Goal: Obtain resource: Download file/media

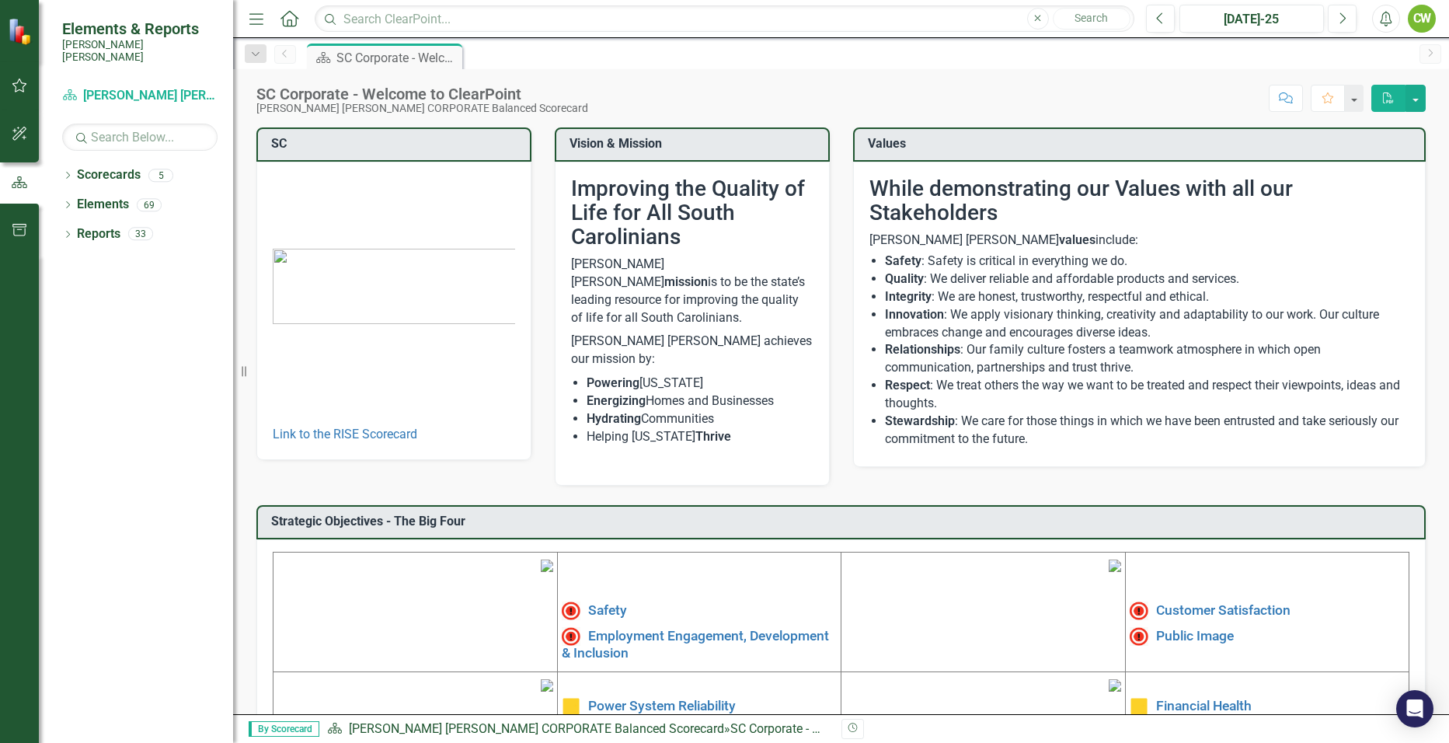
click at [15, 84] on icon "button" at bounding box center [19, 85] width 15 height 14
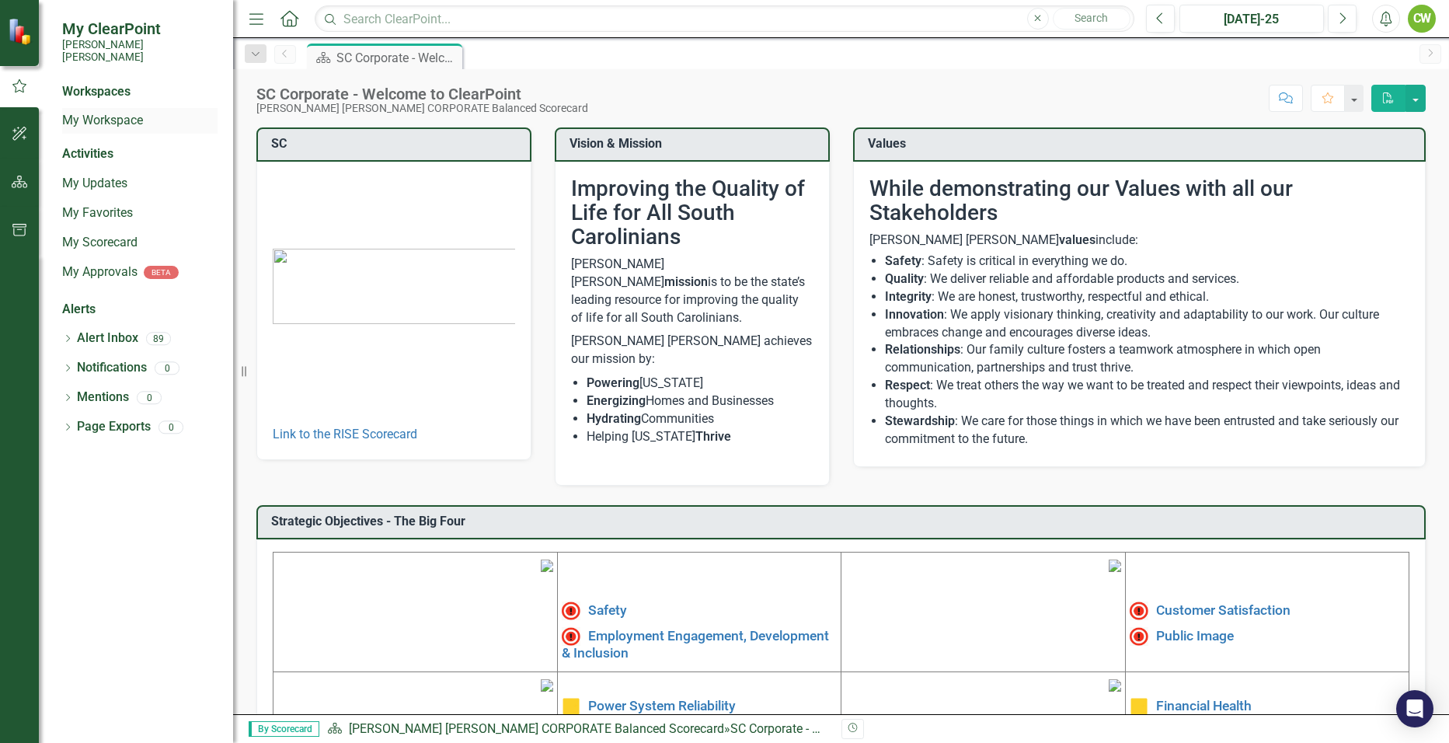
click at [93, 112] on link "My Workspace" at bounding box center [139, 121] width 155 height 18
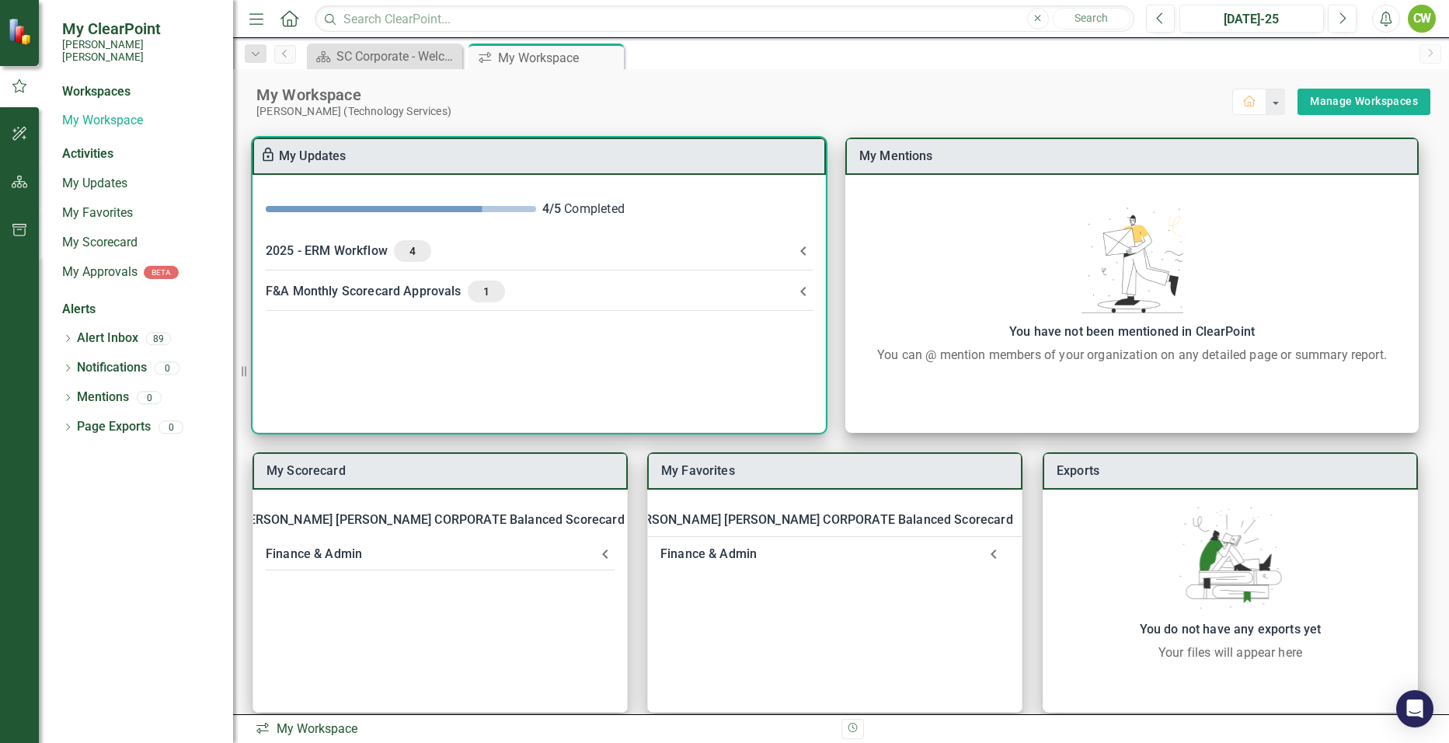
click at [346, 249] on div "2025 - ERM Workflow 4" at bounding box center [530, 251] width 528 height 22
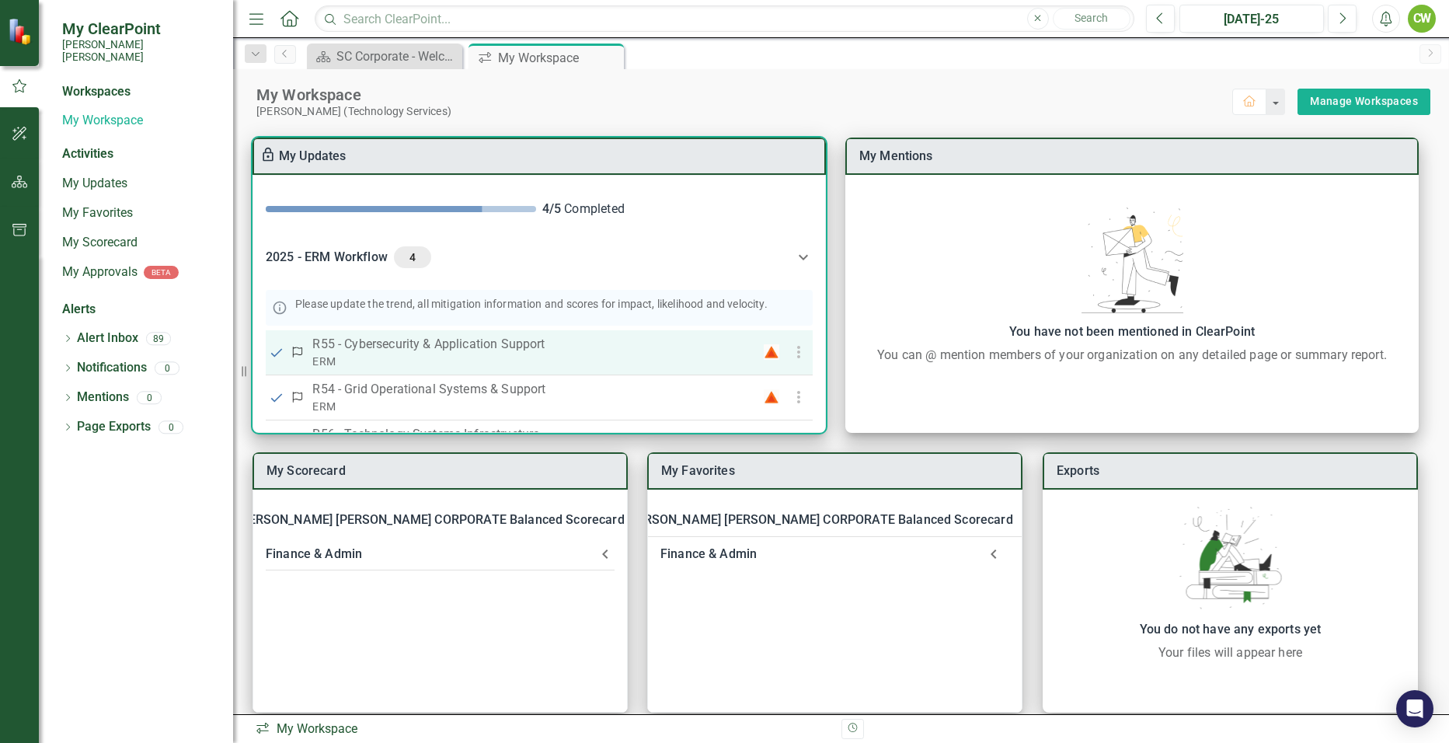
click at [516, 350] on p "R55 - Cybersecurity & Application Support" at bounding box center [522, 344] width 421 height 19
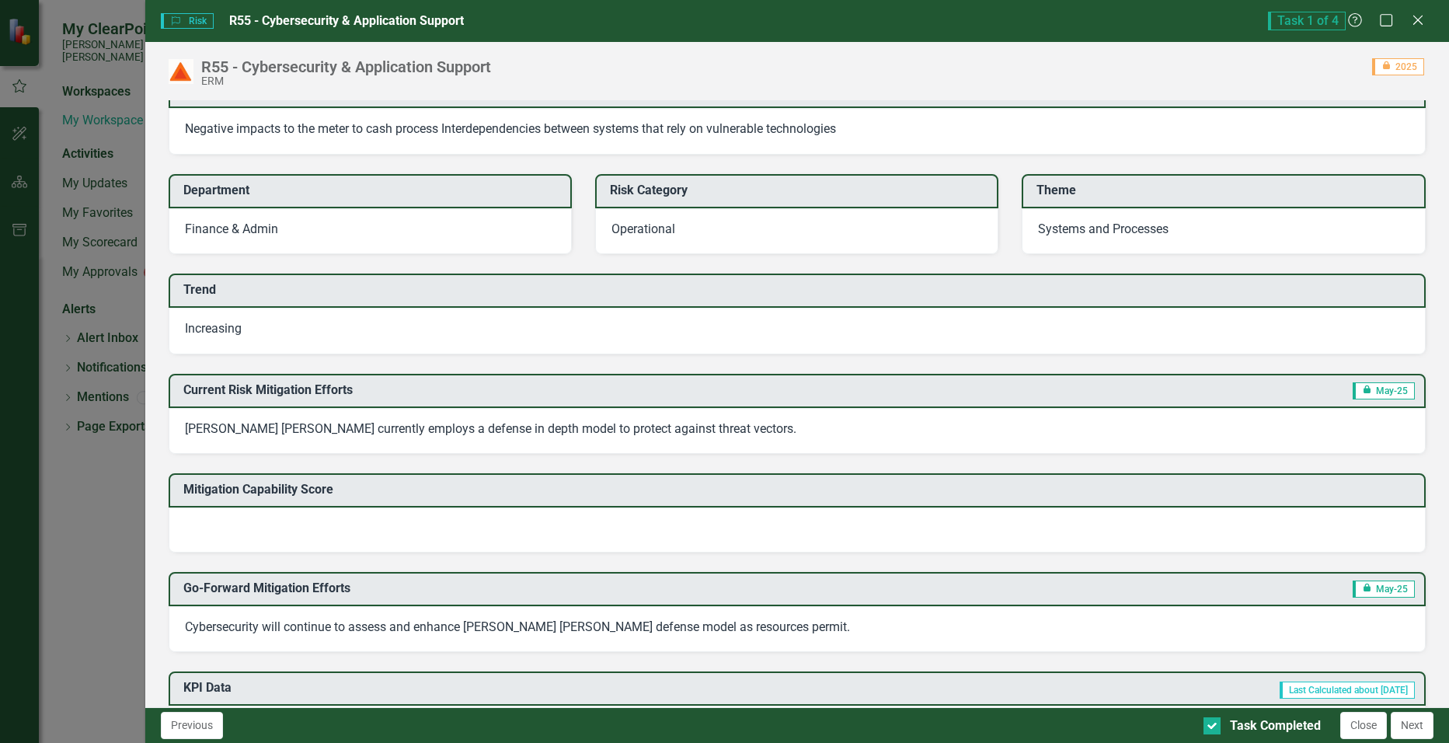
scroll to position [155, 0]
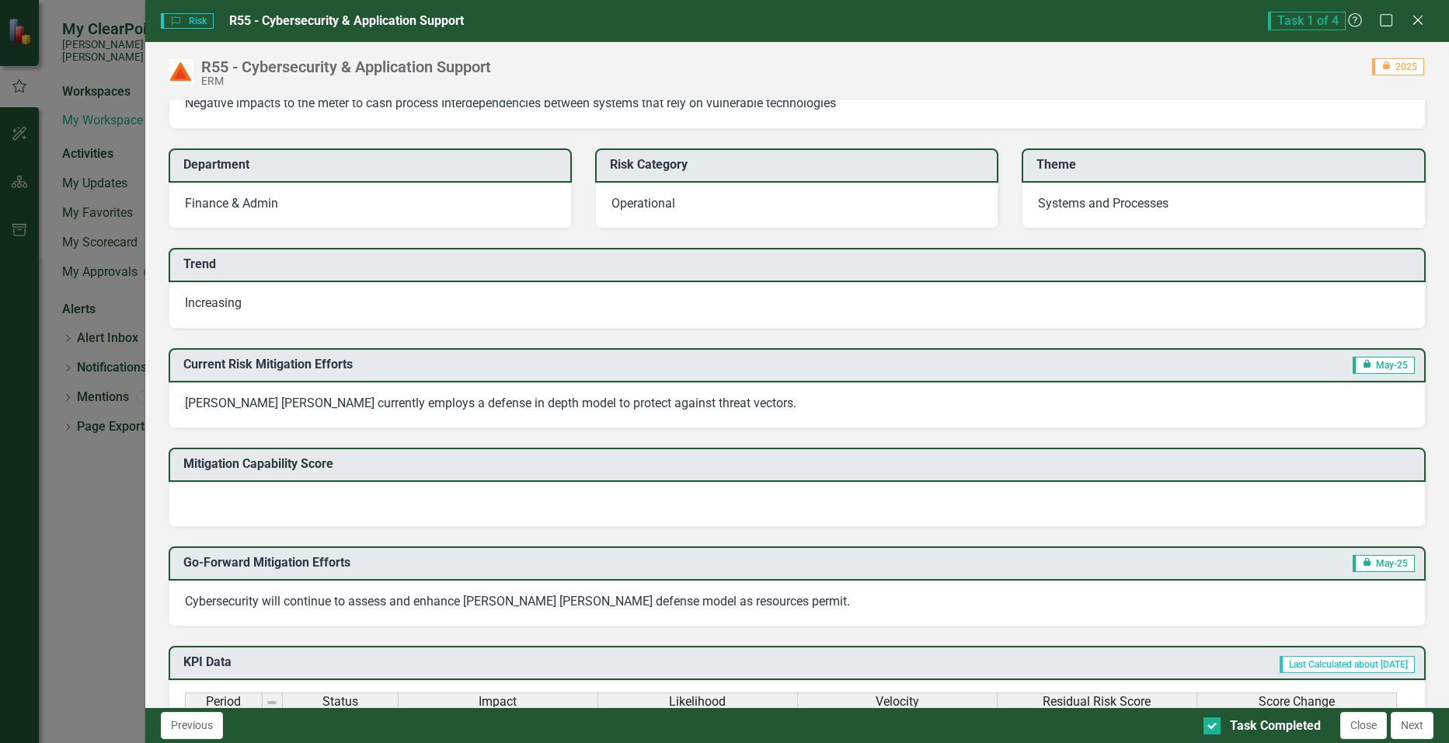
click at [657, 502] on div at bounding box center [798, 504] width 1258 height 45
click at [472, 487] on div at bounding box center [798, 504] width 1258 height 45
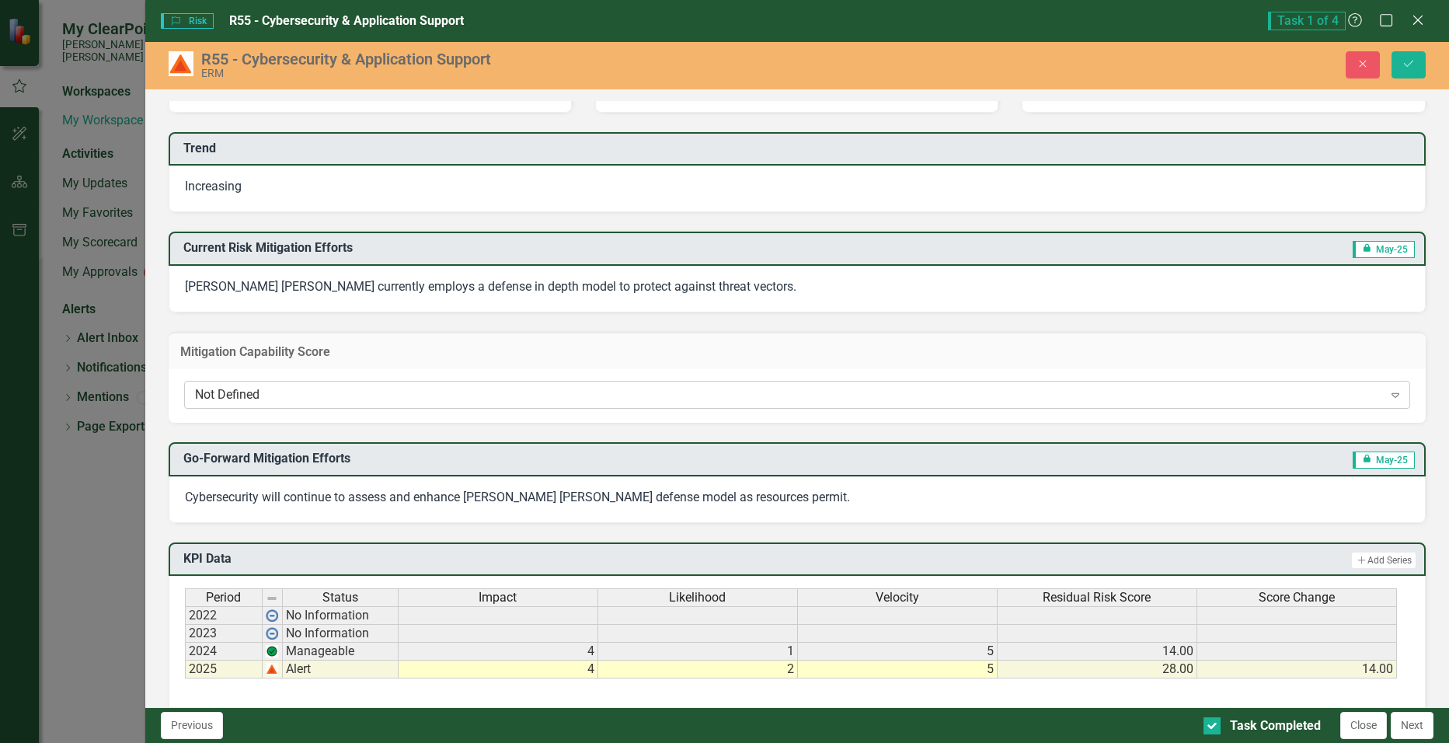
scroll to position [311, 0]
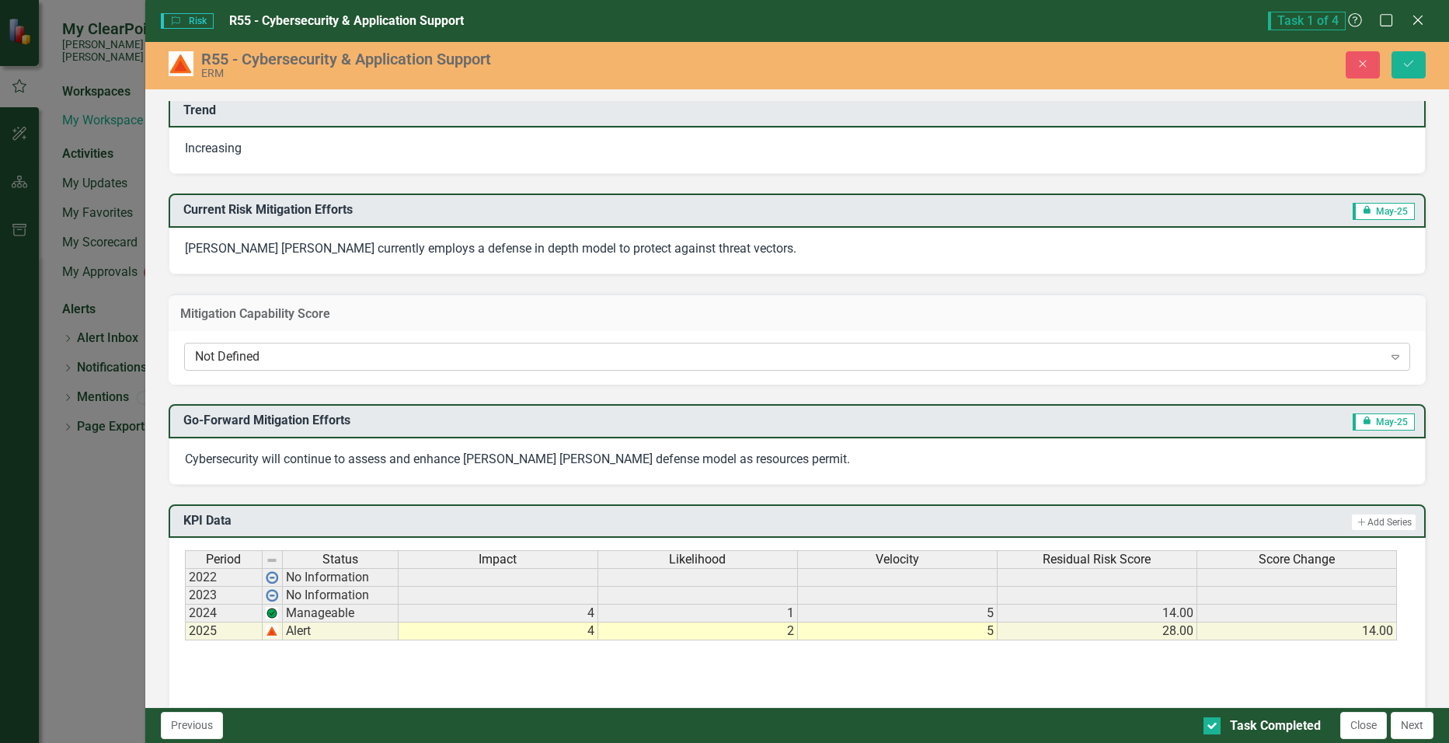
click at [256, 357] on div "Not Defined" at bounding box center [789, 357] width 1188 height 18
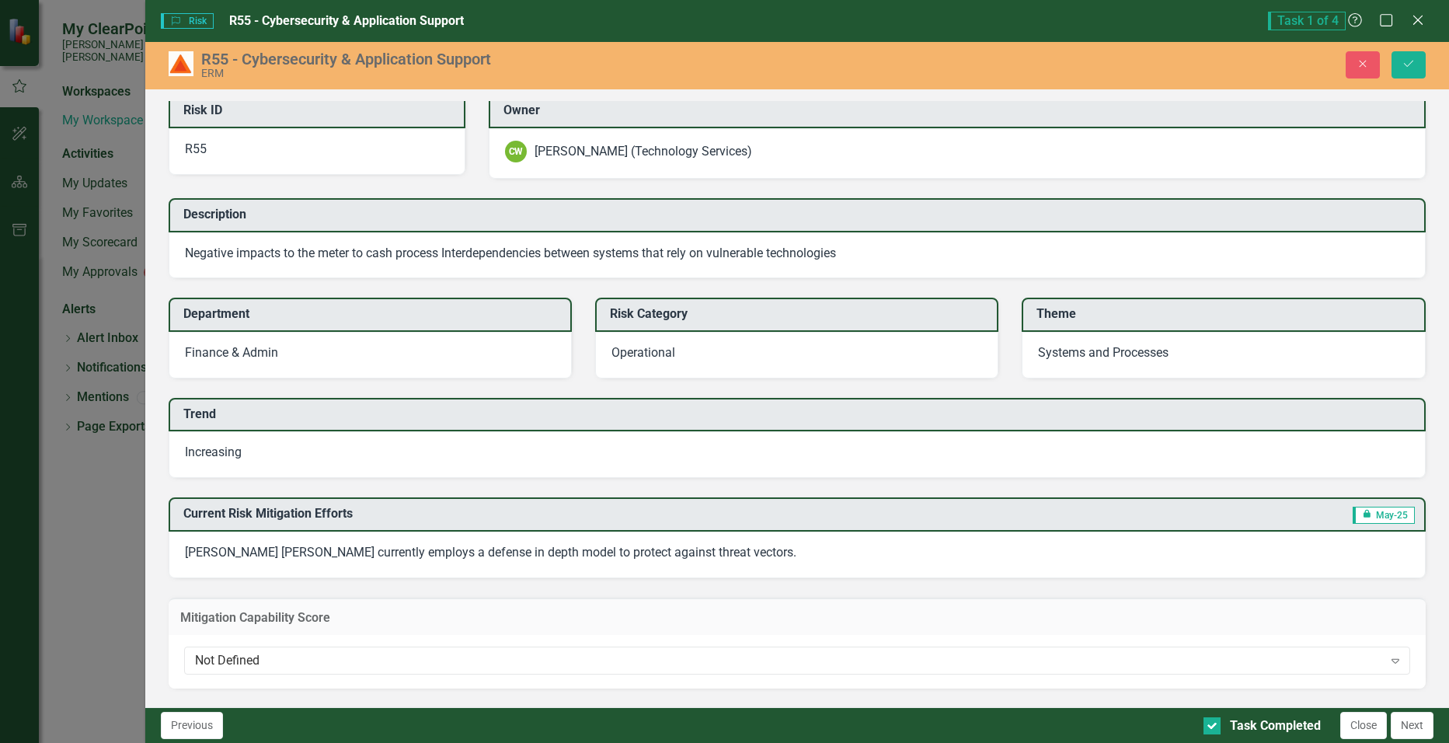
scroll to position [0, 0]
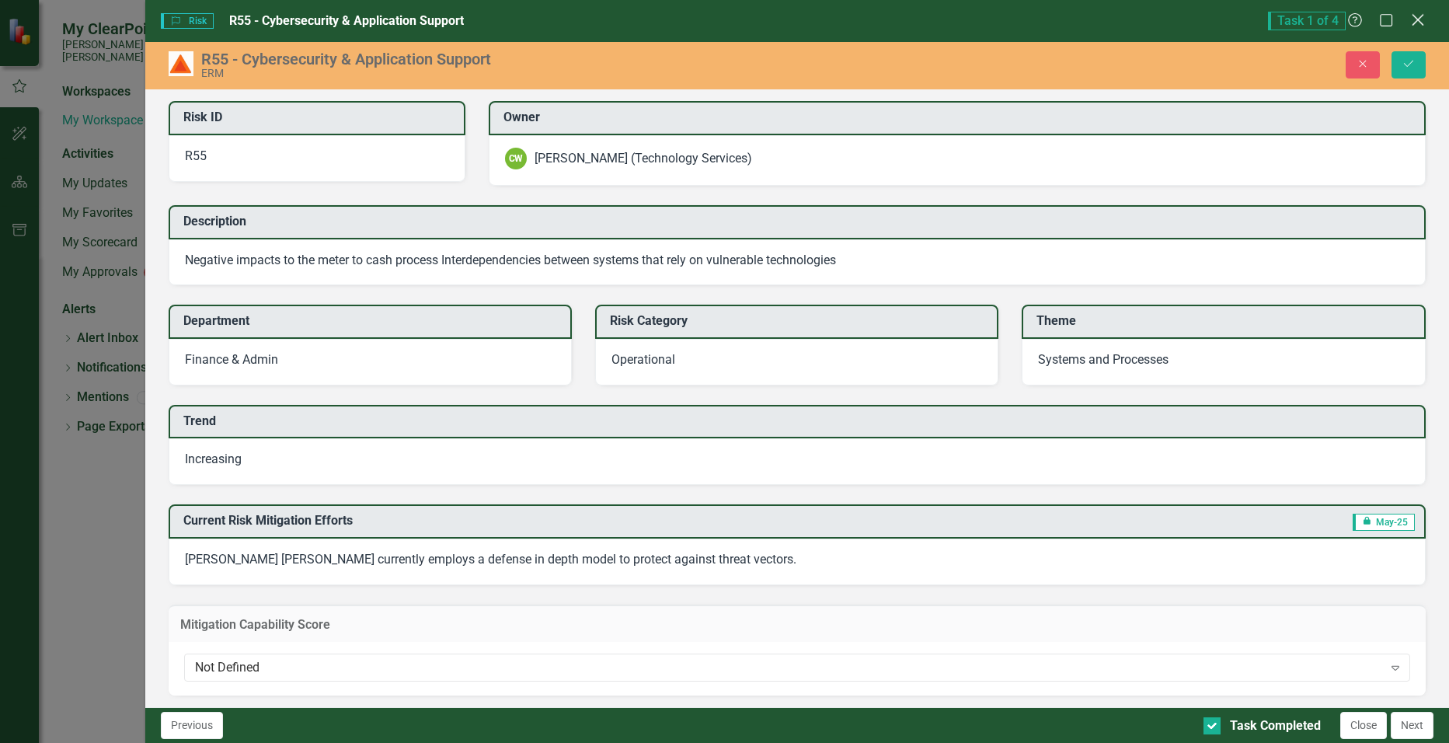
click at [1423, 26] on icon "Close" at bounding box center [1417, 19] width 19 height 15
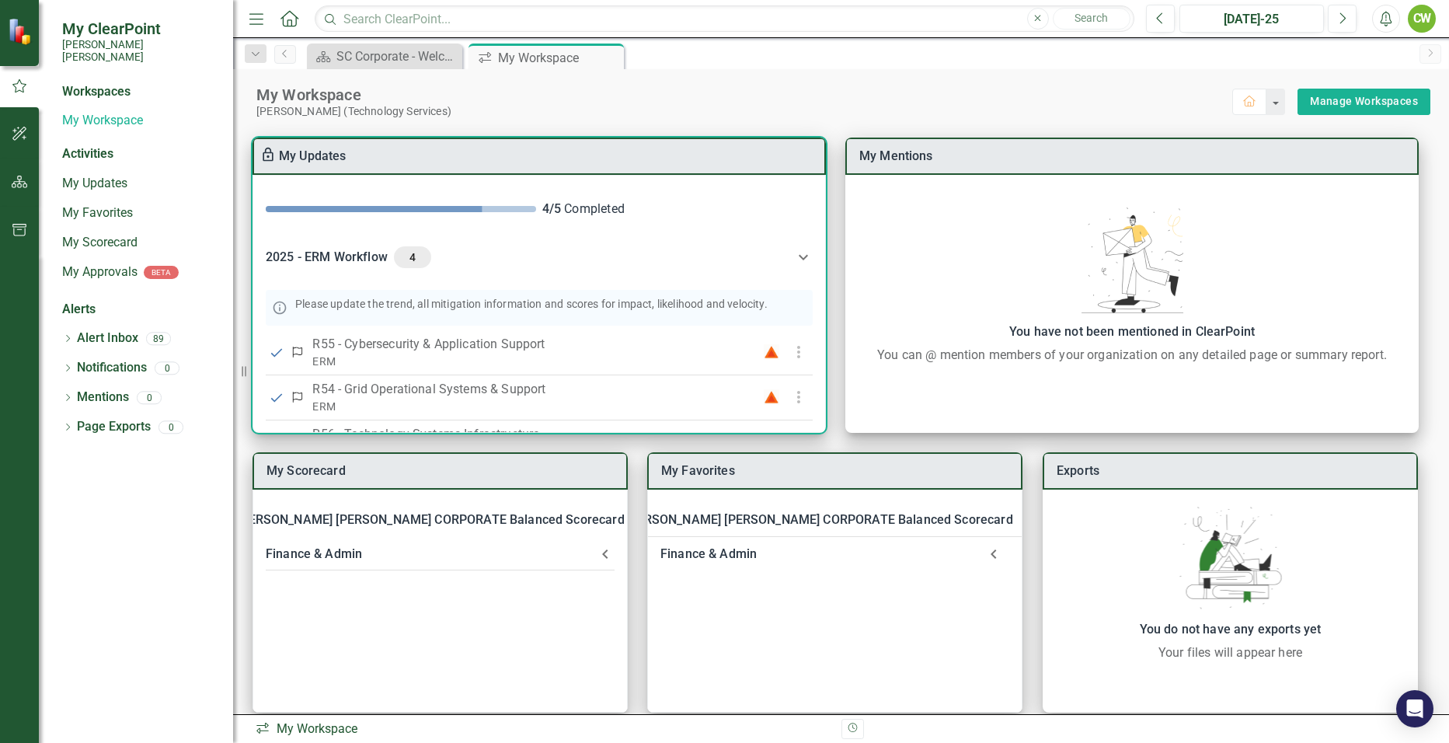
click at [343, 310] on p "Please update the trend, all mitigation information and scores for impact, like…" at bounding box center [531, 304] width 472 height 16
click at [392, 259] on div "2025 - ERM Workflow 4" at bounding box center [530, 257] width 528 height 22
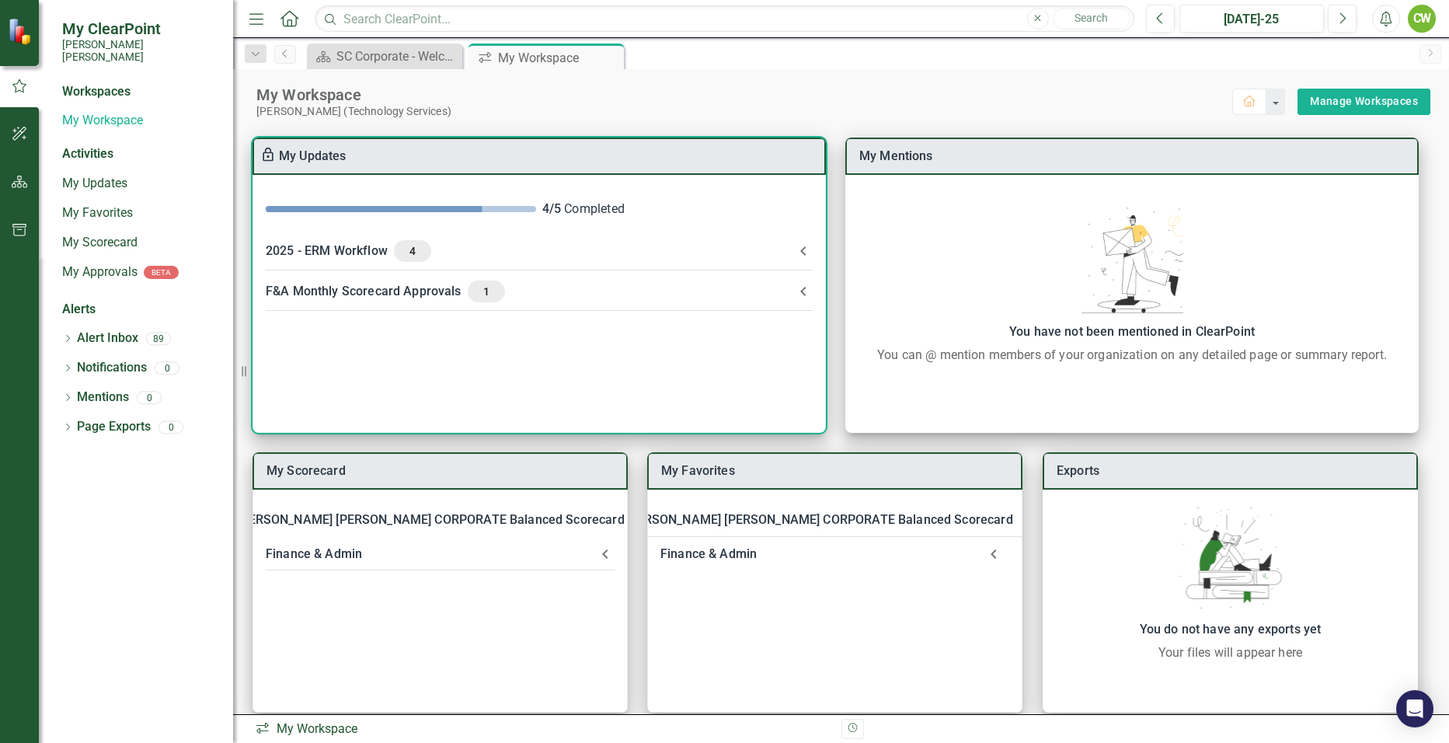
click at [383, 256] on div "2025 - ERM Workflow 4" at bounding box center [530, 251] width 528 height 22
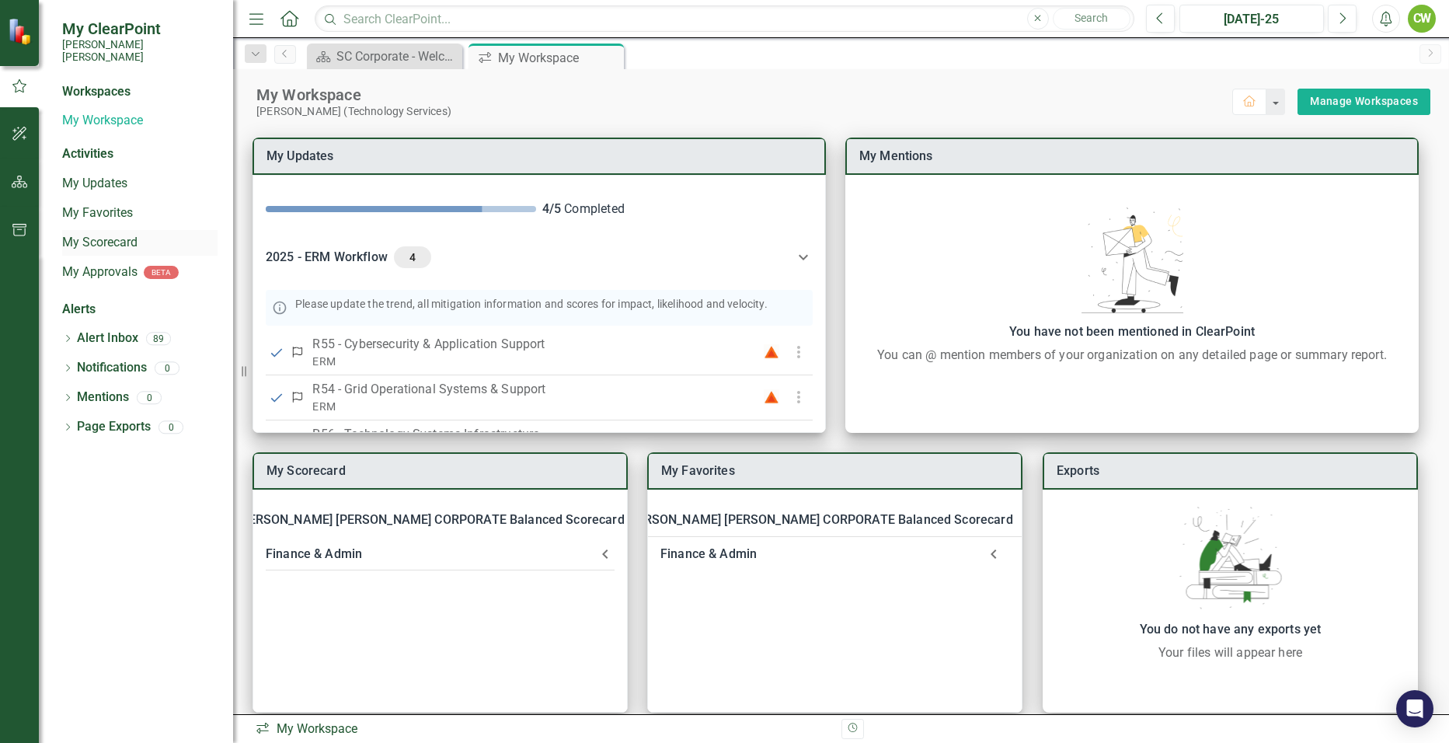
click at [102, 234] on link "My Scorecard" at bounding box center [139, 243] width 155 height 18
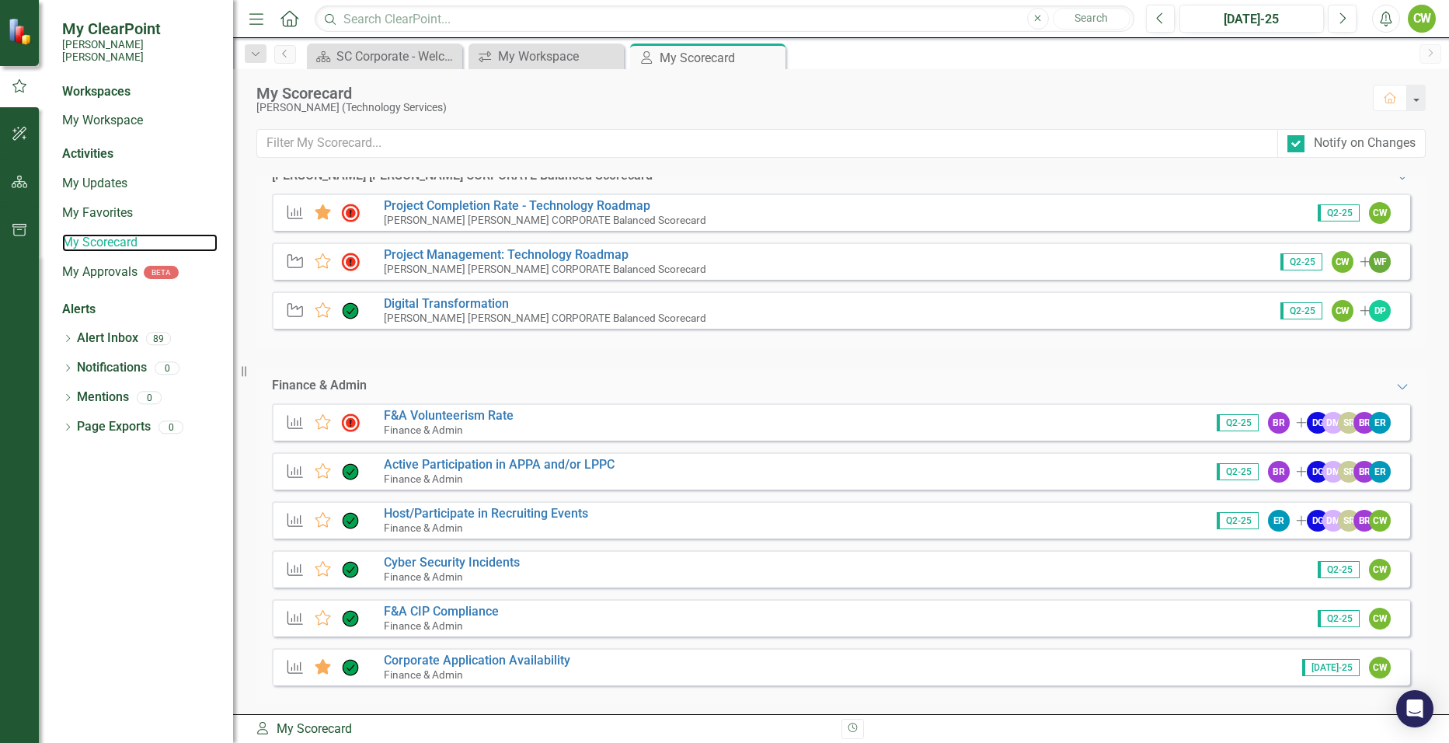
scroll to position [30, 0]
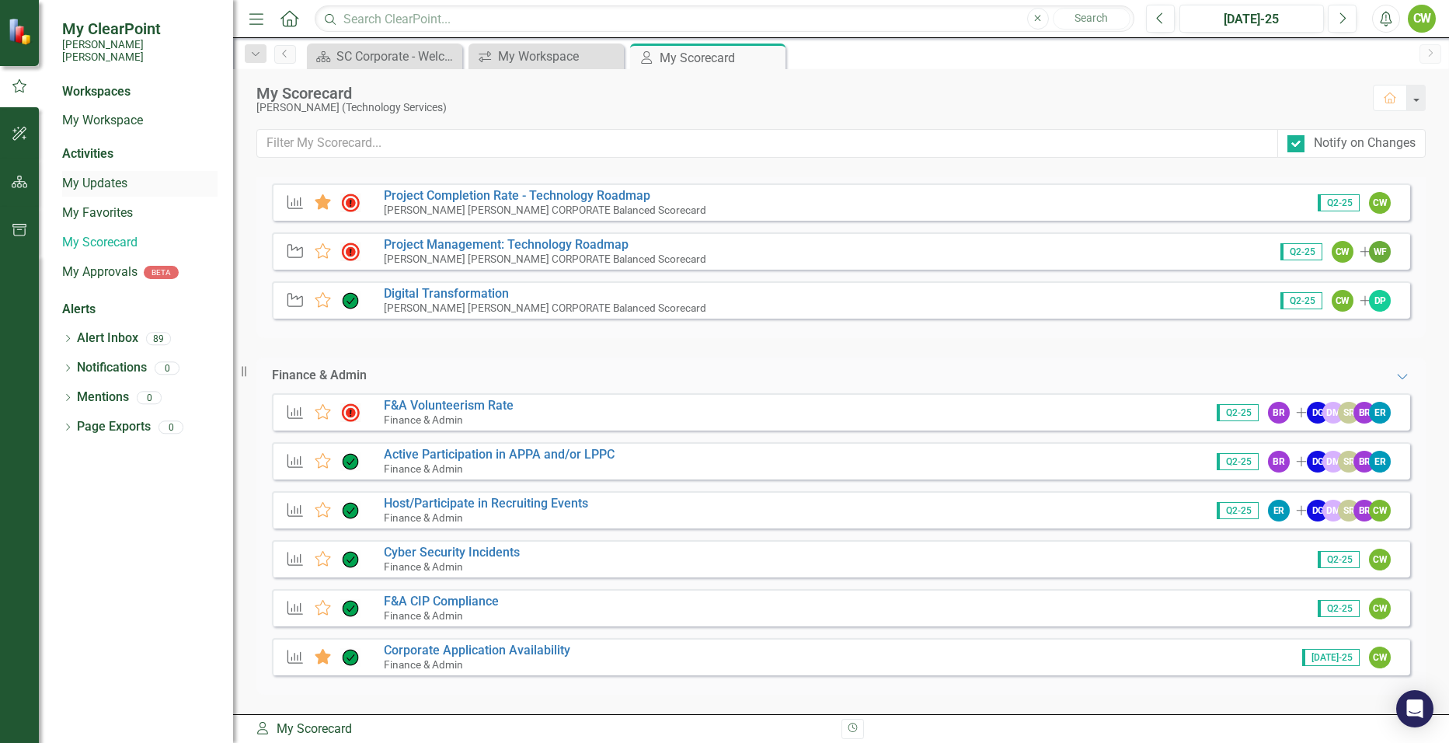
click at [113, 175] on link "My Updates" at bounding box center [139, 184] width 155 height 18
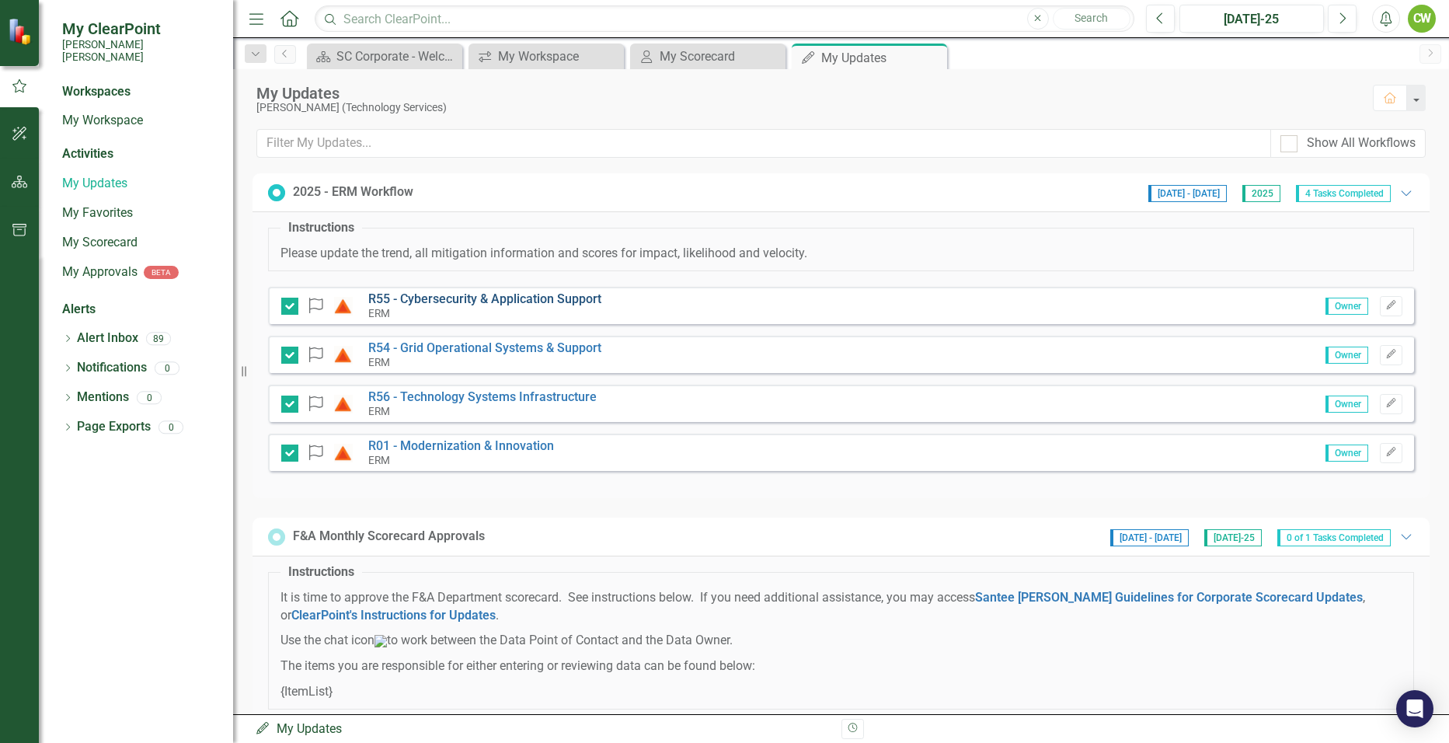
click at [479, 296] on link "R55 - Cybersecurity & Application Support" at bounding box center [484, 298] width 233 height 15
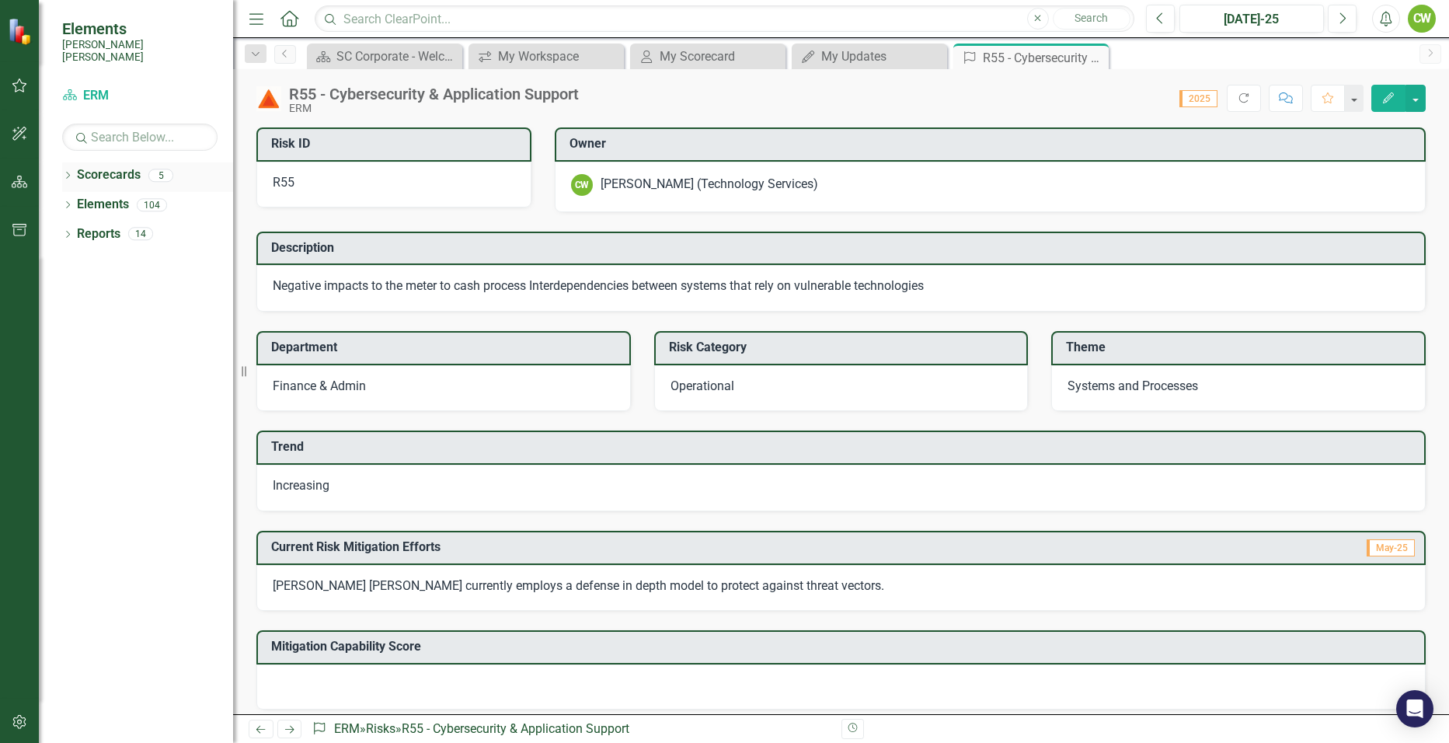
click at [96, 166] on link "Scorecards" at bounding box center [109, 175] width 64 height 18
click at [0, 0] on icon "Close" at bounding box center [0, 0] width 0 height 0
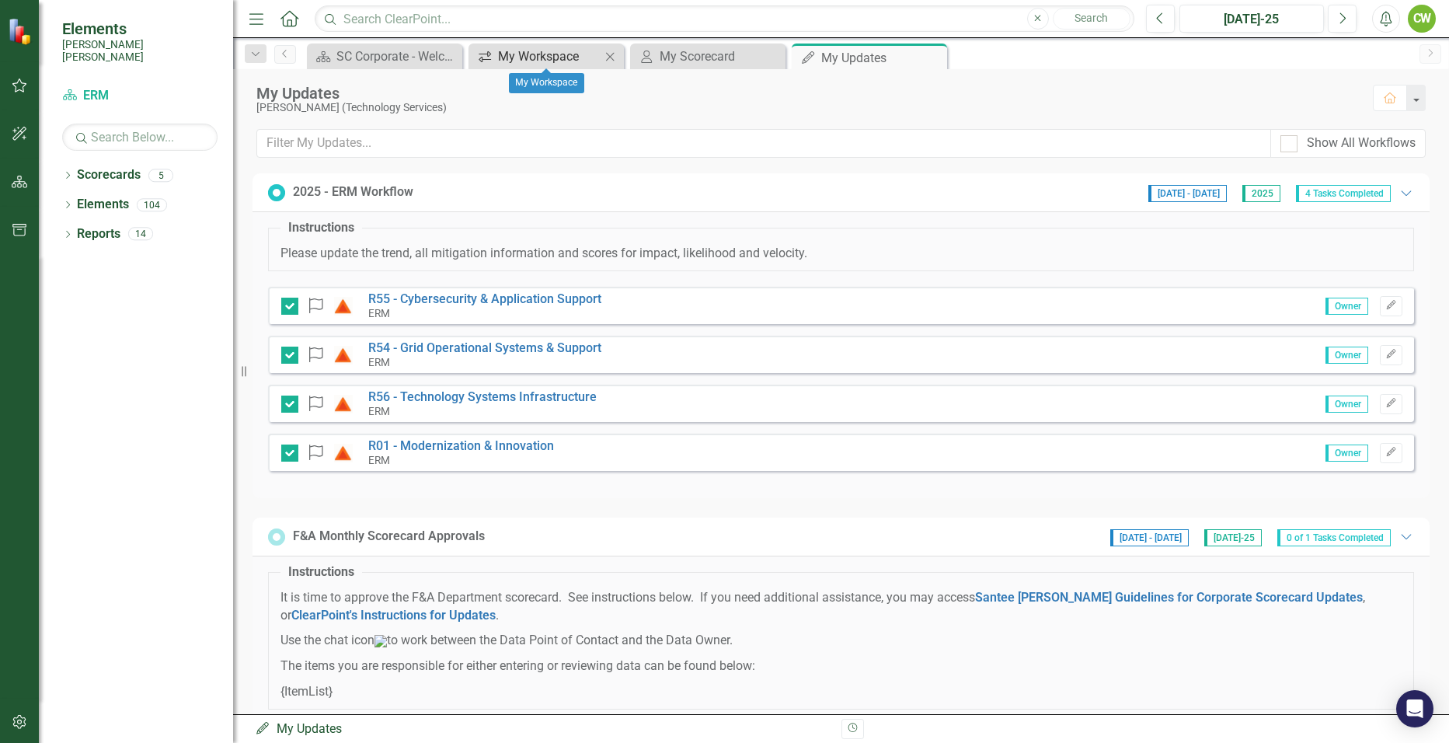
click at [522, 61] on div "My Workspace" at bounding box center [549, 56] width 103 height 19
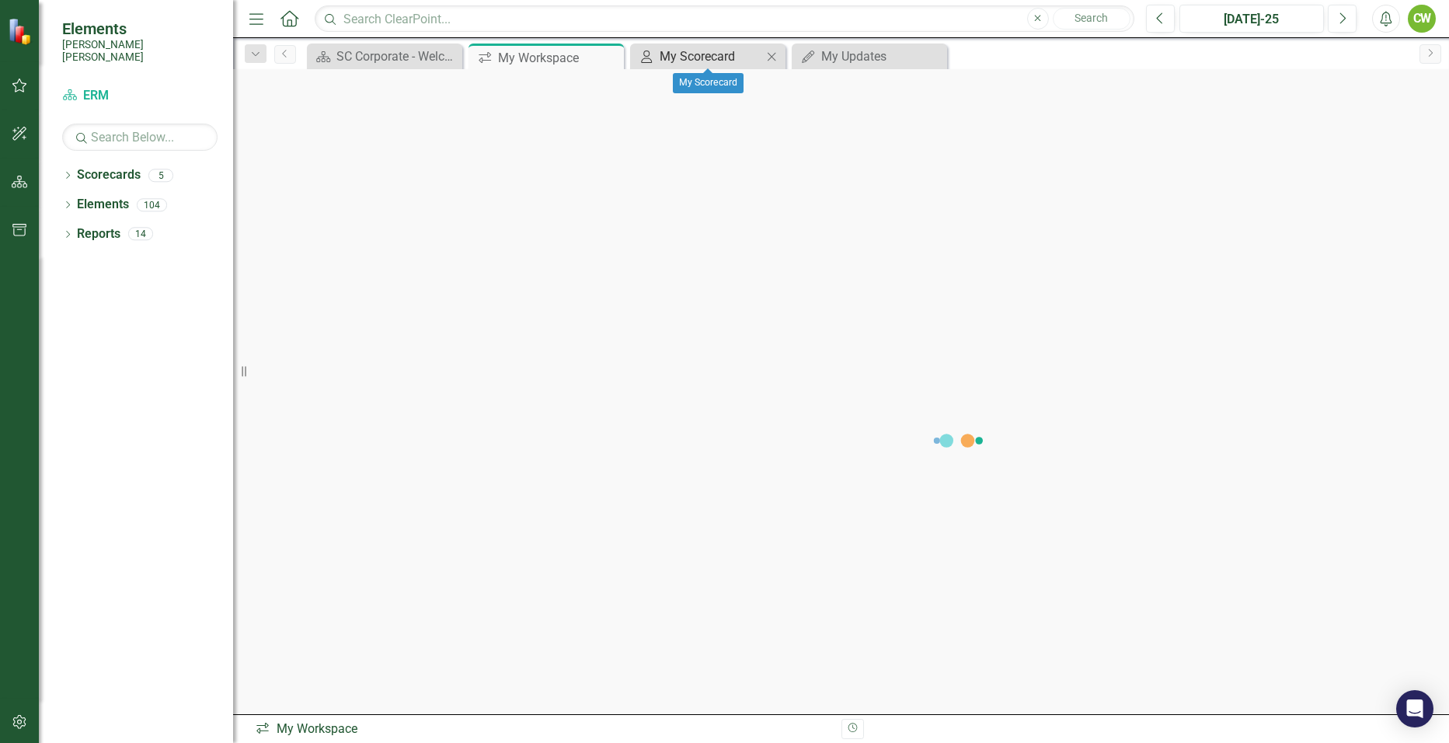
click at [654, 57] on icon "My Scorecard" at bounding box center [647, 57] width 16 height 12
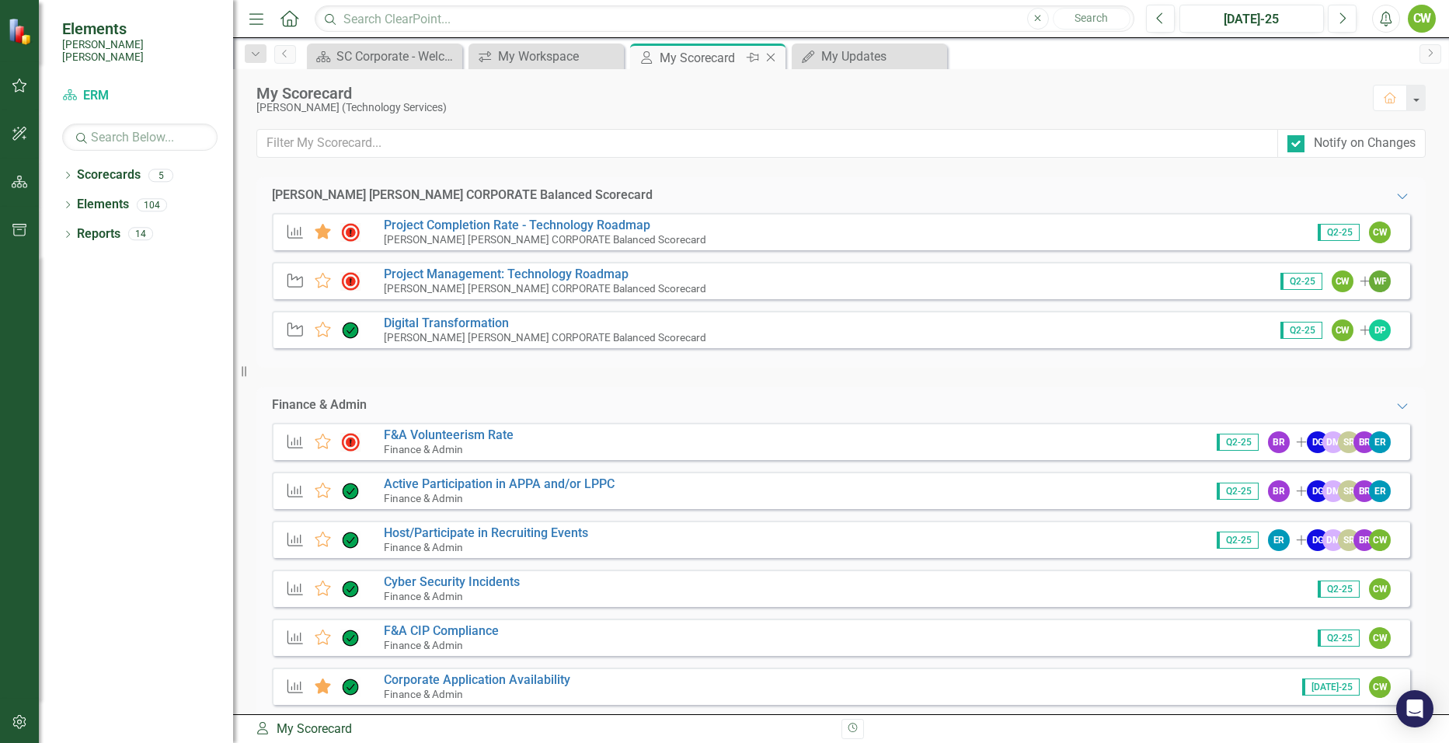
click at [775, 51] on icon "Close" at bounding box center [771, 57] width 16 height 12
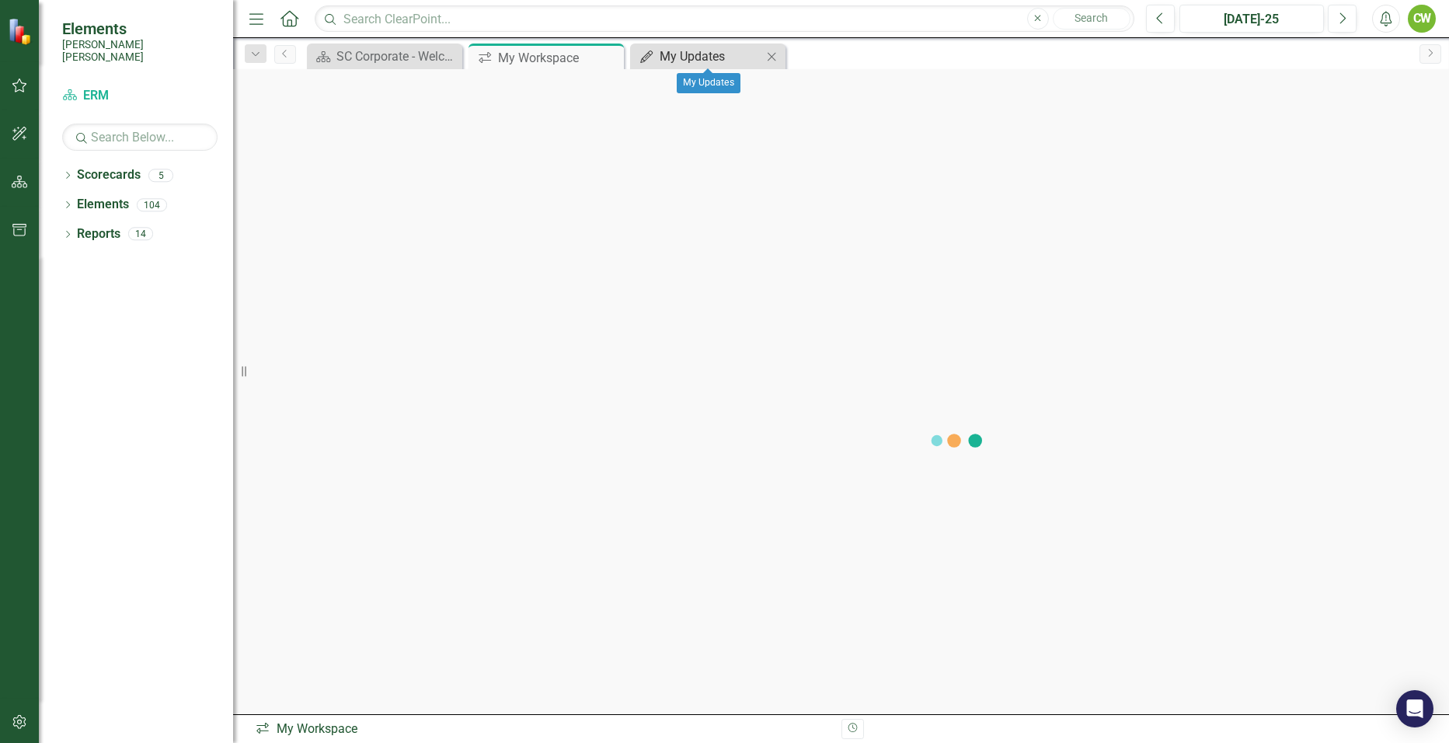
click at [749, 60] on div "My Updates" at bounding box center [711, 56] width 103 height 19
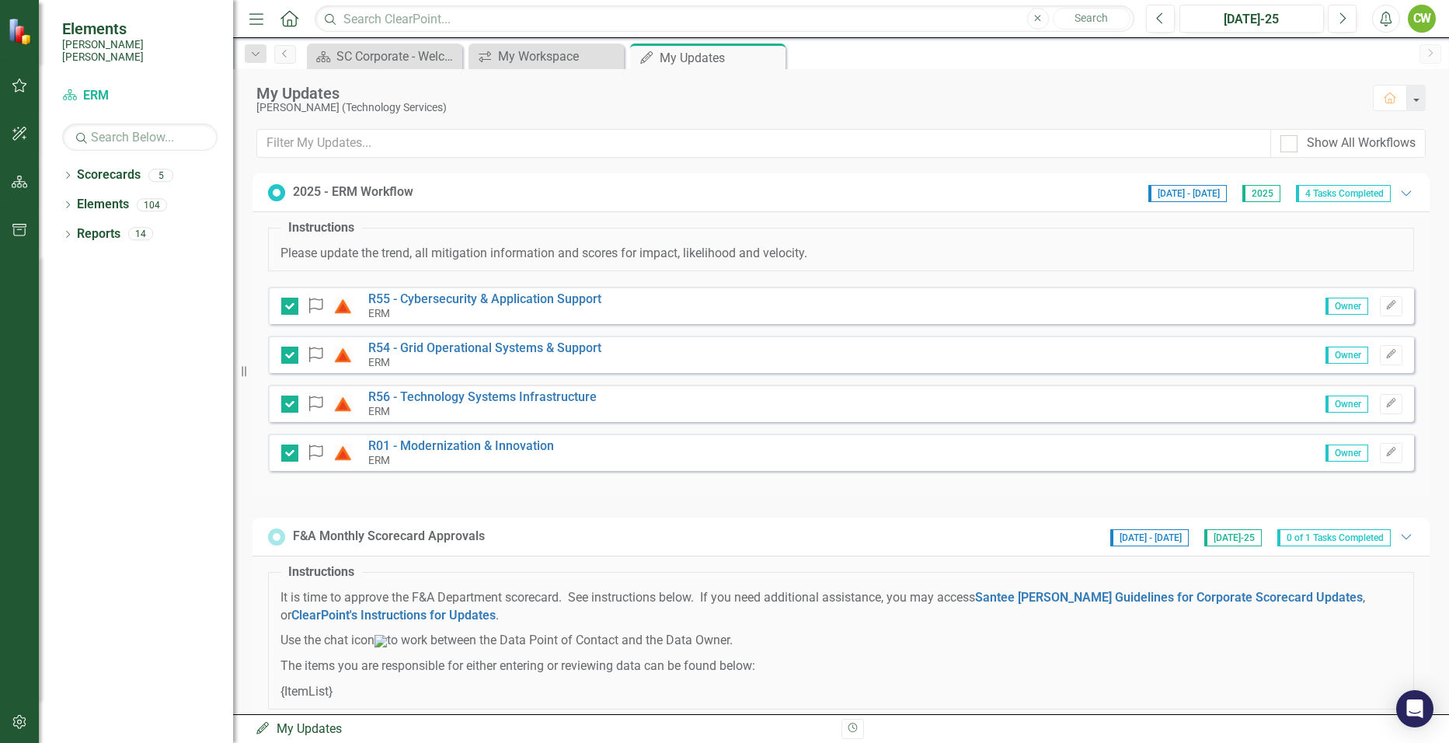
click at [329, 186] on div "2025 - ERM Workflow" at bounding box center [353, 192] width 120 height 18
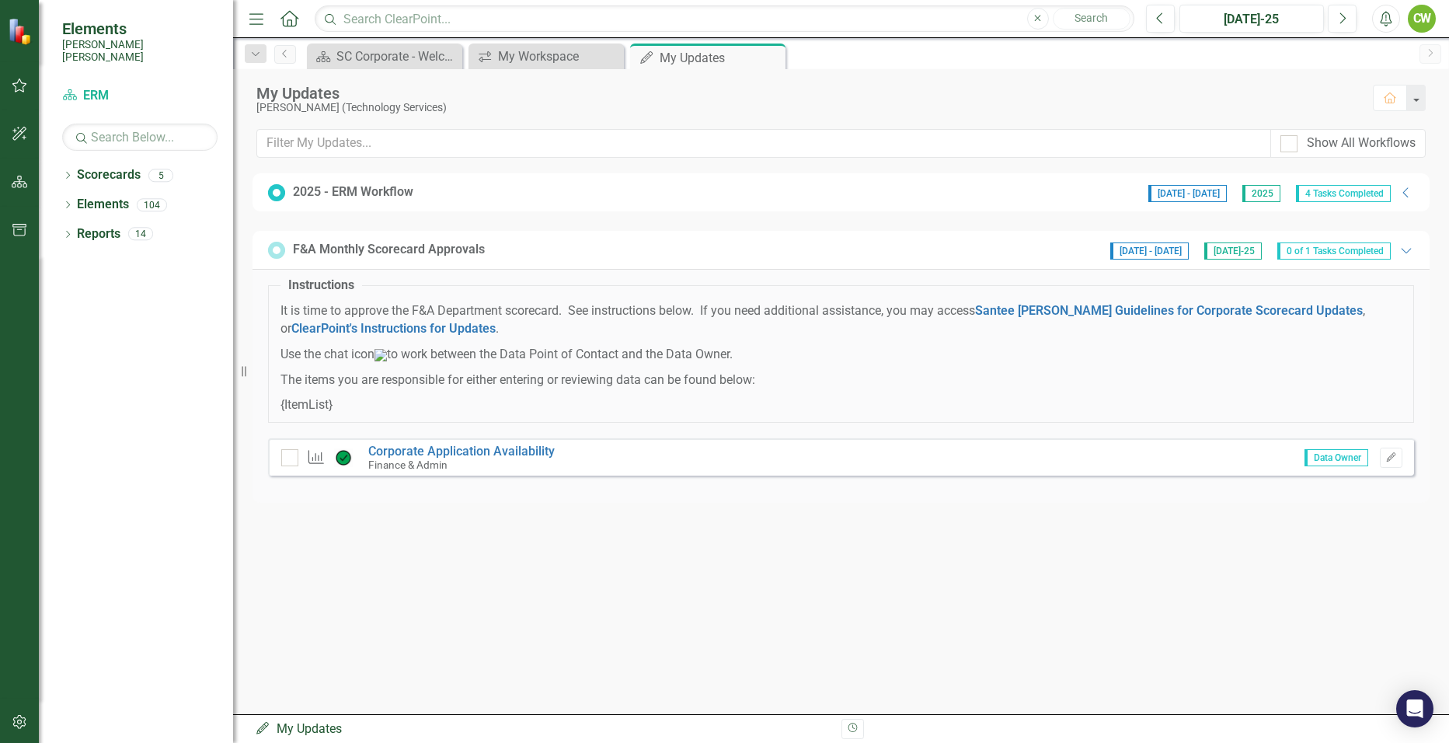
click at [329, 186] on div "2025 - ERM Workflow" at bounding box center [353, 192] width 120 height 18
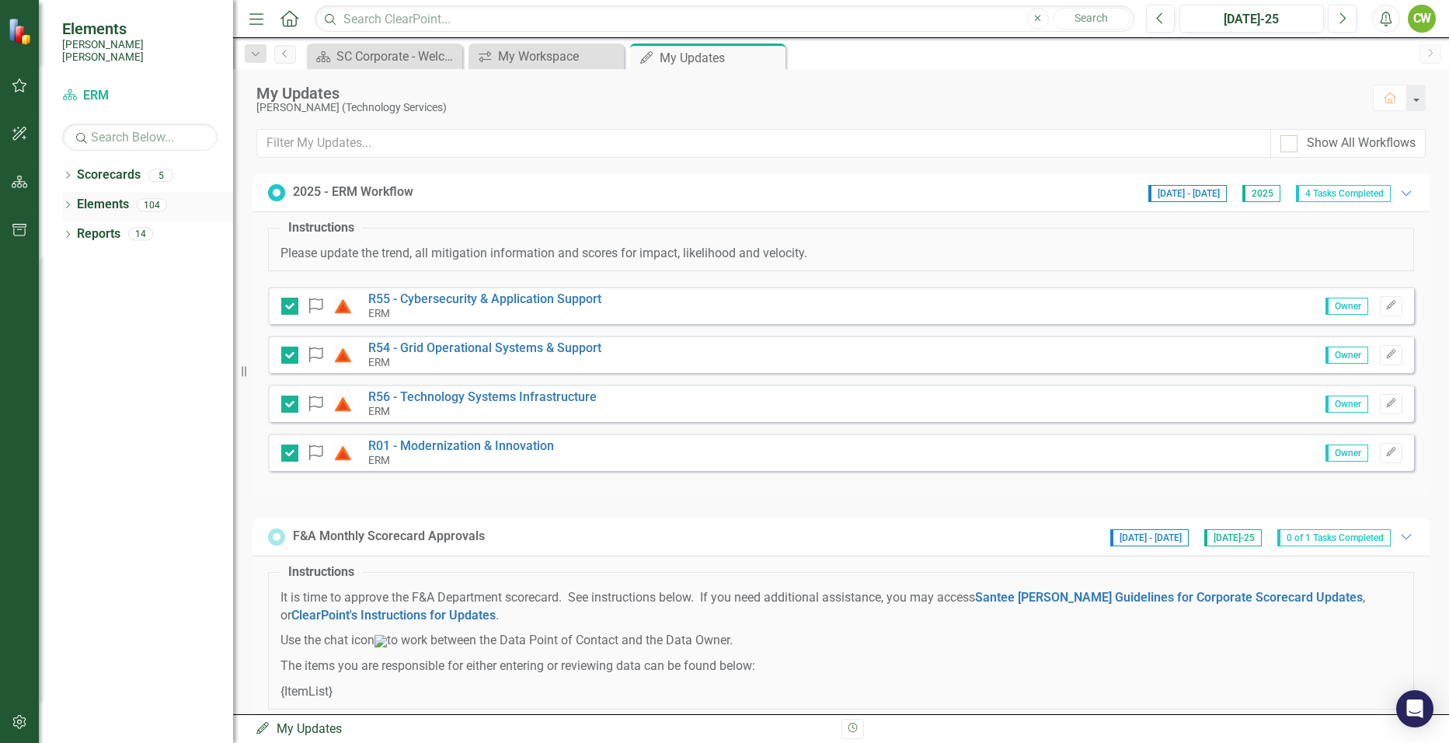
click at [85, 197] on link "Elements" at bounding box center [103, 205] width 52 height 18
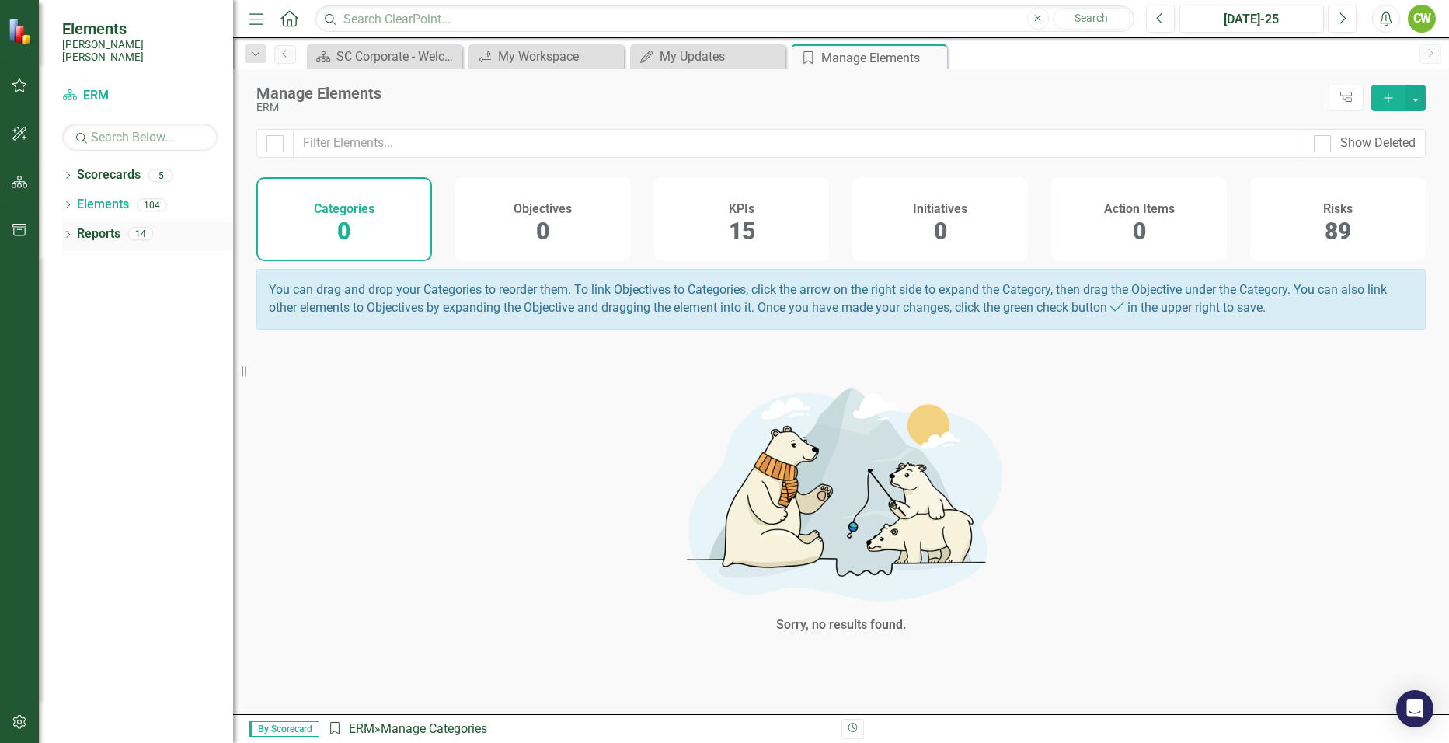
click at [82, 225] on link "Reports" at bounding box center [99, 234] width 44 height 18
click at [97, 225] on link "Reports" at bounding box center [99, 234] width 44 height 18
click at [935, 53] on icon "Close" at bounding box center [933, 57] width 16 height 12
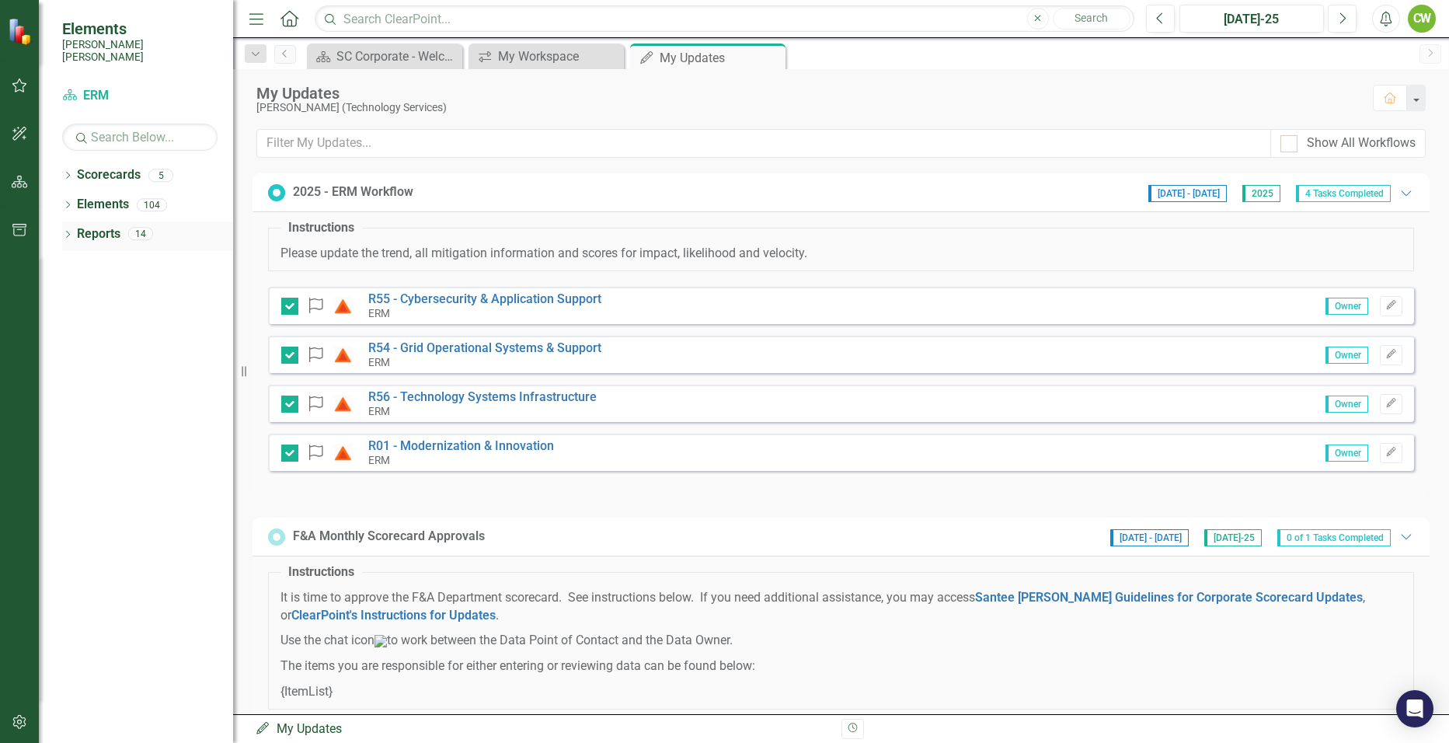
click at [99, 225] on link "Reports" at bounding box center [99, 234] width 44 height 18
click at [67, 232] on icon "Dropdown" at bounding box center [67, 236] width 11 height 9
click at [68, 201] on icon at bounding box center [68, 204] width 4 height 7
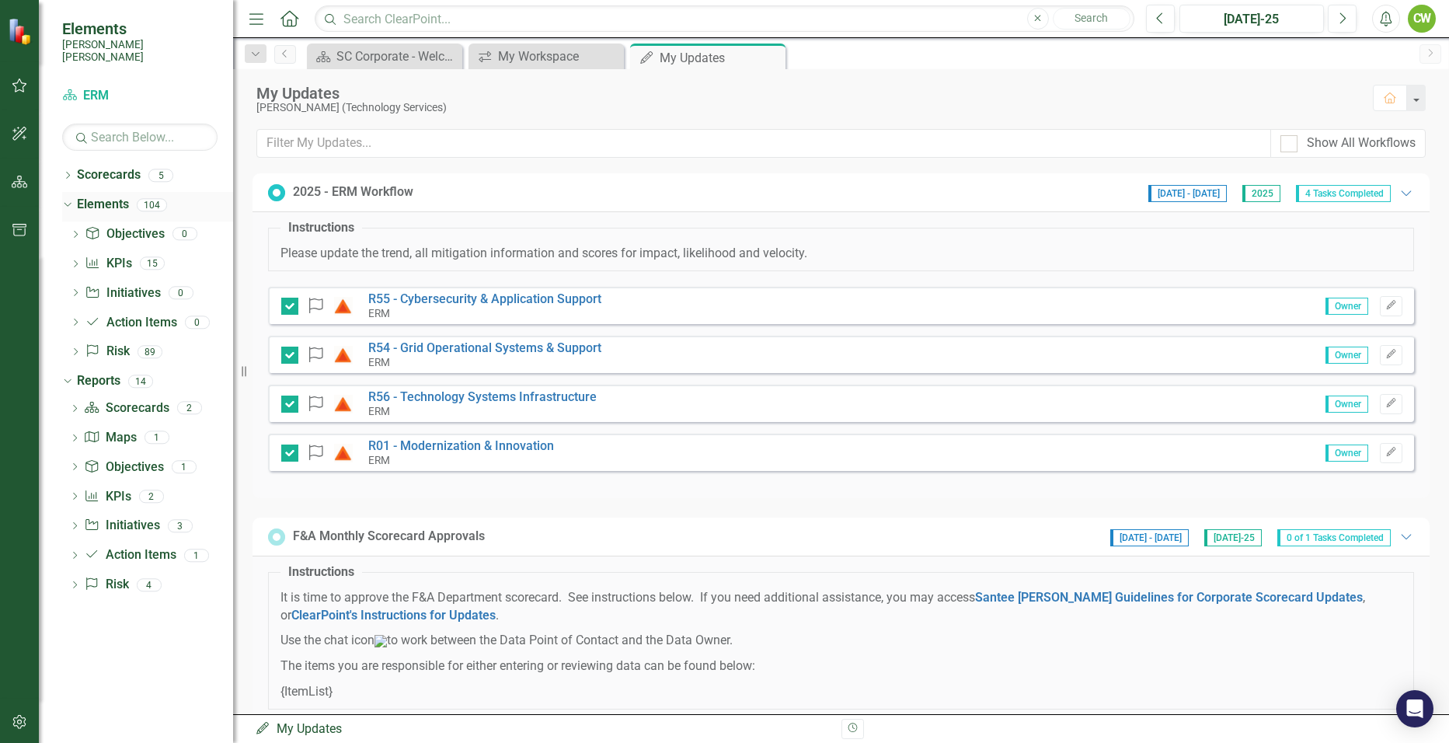
click at [68, 199] on icon "Dropdown" at bounding box center [65, 204] width 9 height 11
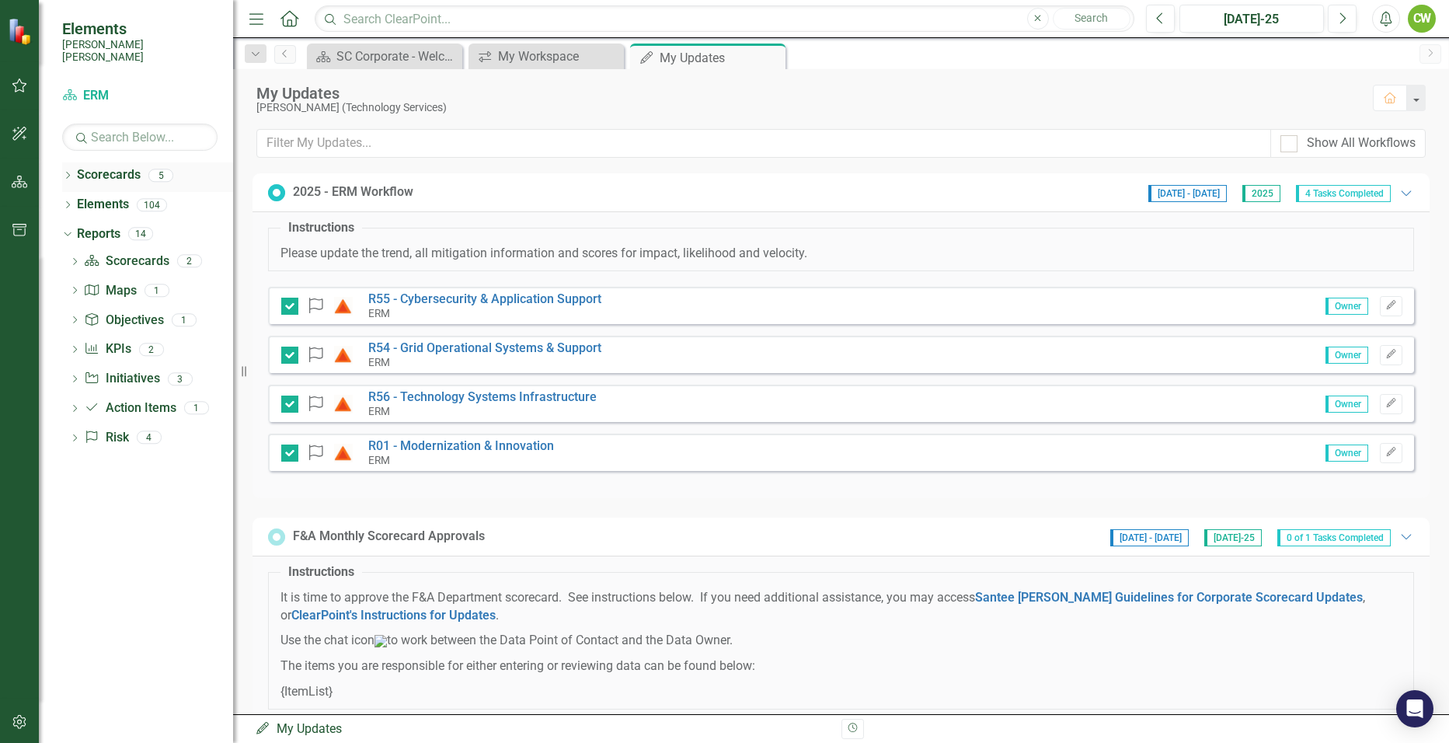
click at [64, 162] on div "Dropdown Scorecards 5" at bounding box center [147, 177] width 171 height 30
click at [68, 228] on icon "Dropdown" at bounding box center [65, 233] width 9 height 11
click at [65, 171] on div "Dropdown" at bounding box center [67, 177] width 11 height 13
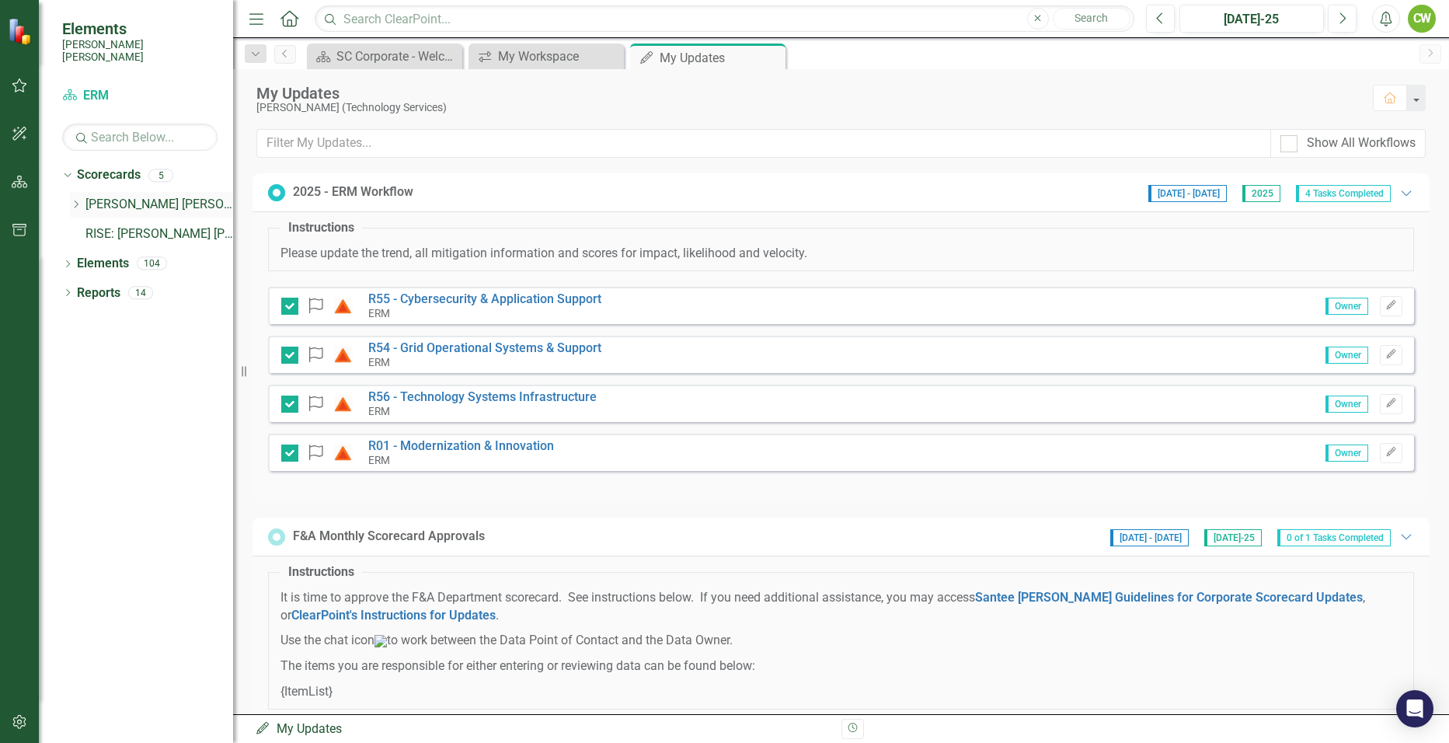
click at [75, 200] on icon "Dropdown" at bounding box center [76, 204] width 12 height 9
click at [115, 255] on link "ERM" at bounding box center [167, 264] width 132 height 18
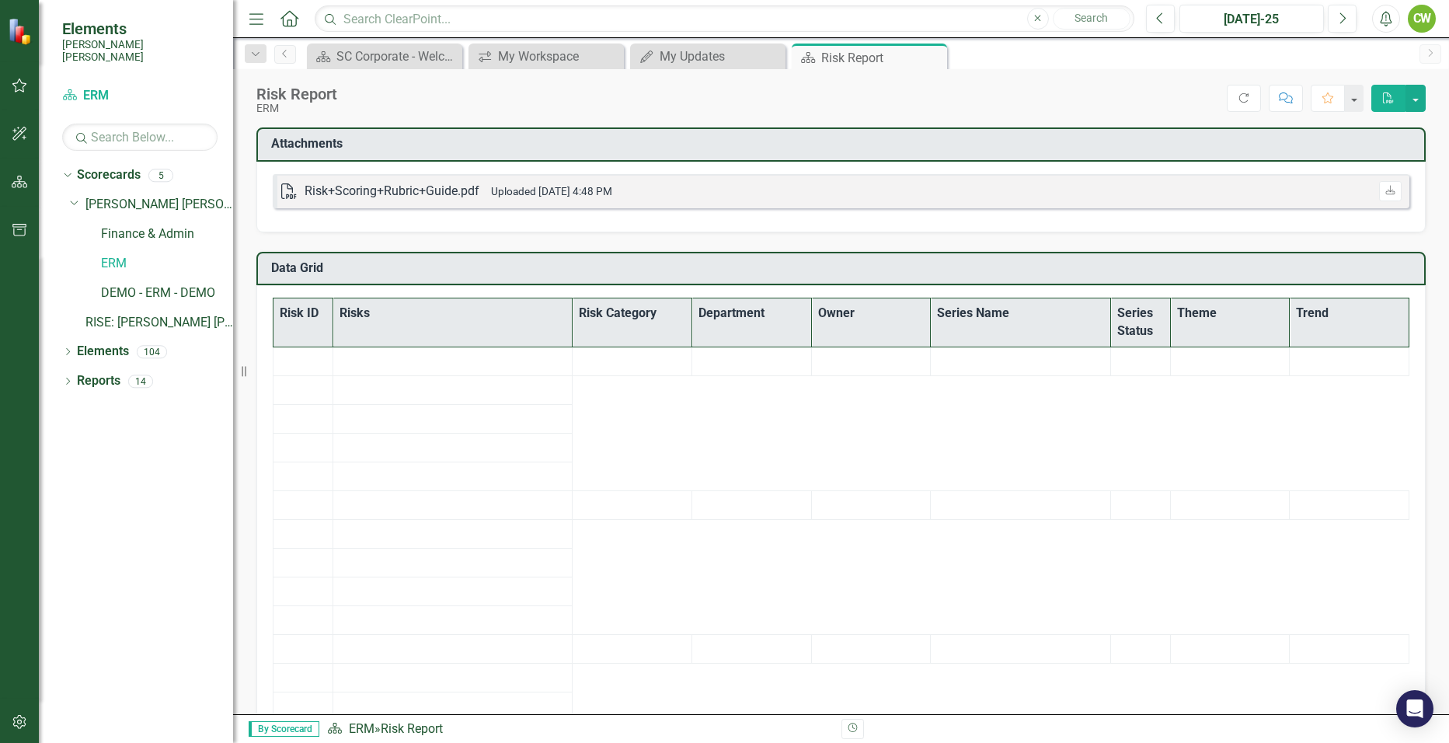
click at [410, 193] on div "Risk+Scoring+Rubric+Guide.pdf" at bounding box center [392, 192] width 175 height 18
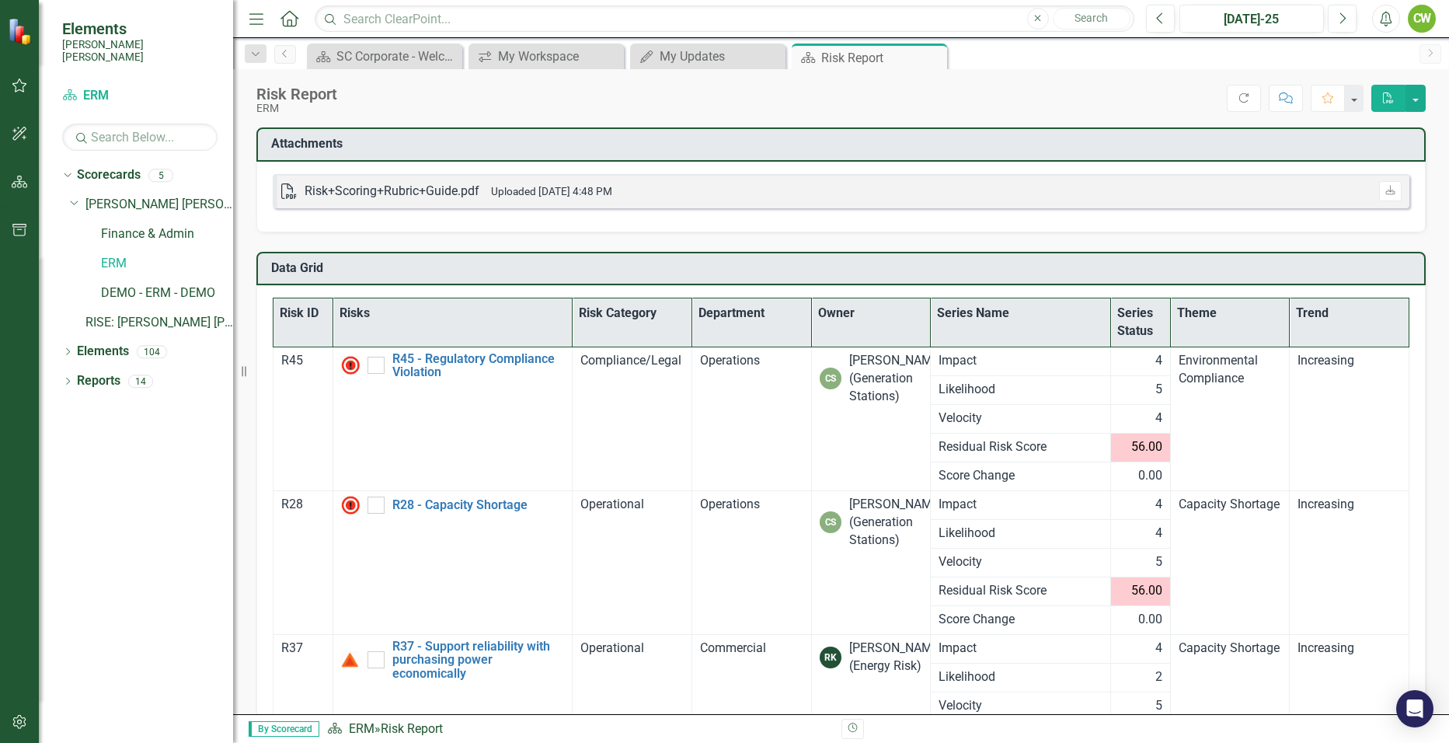
click at [286, 194] on icon "PDF" at bounding box center [289, 191] width 16 height 16
click at [1385, 185] on link "Download" at bounding box center [1390, 191] width 23 height 20
click at [74, 196] on icon "Dropdown" at bounding box center [74, 202] width 9 height 12
click at [68, 290] on icon "Dropdown" at bounding box center [67, 294] width 11 height 9
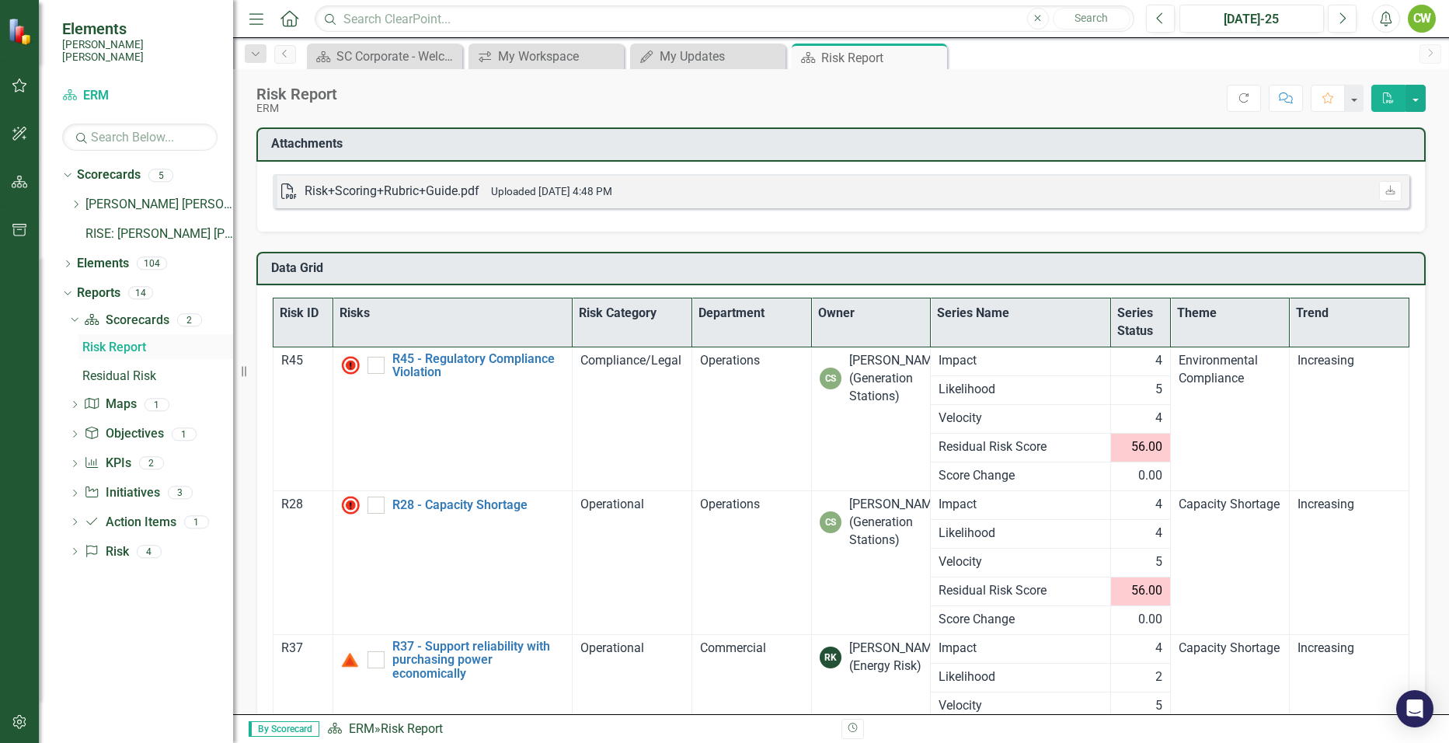
click at [131, 340] on div "Risk Report" at bounding box center [157, 347] width 151 height 14
click at [120, 369] on div "Residual Risk" at bounding box center [157, 376] width 151 height 14
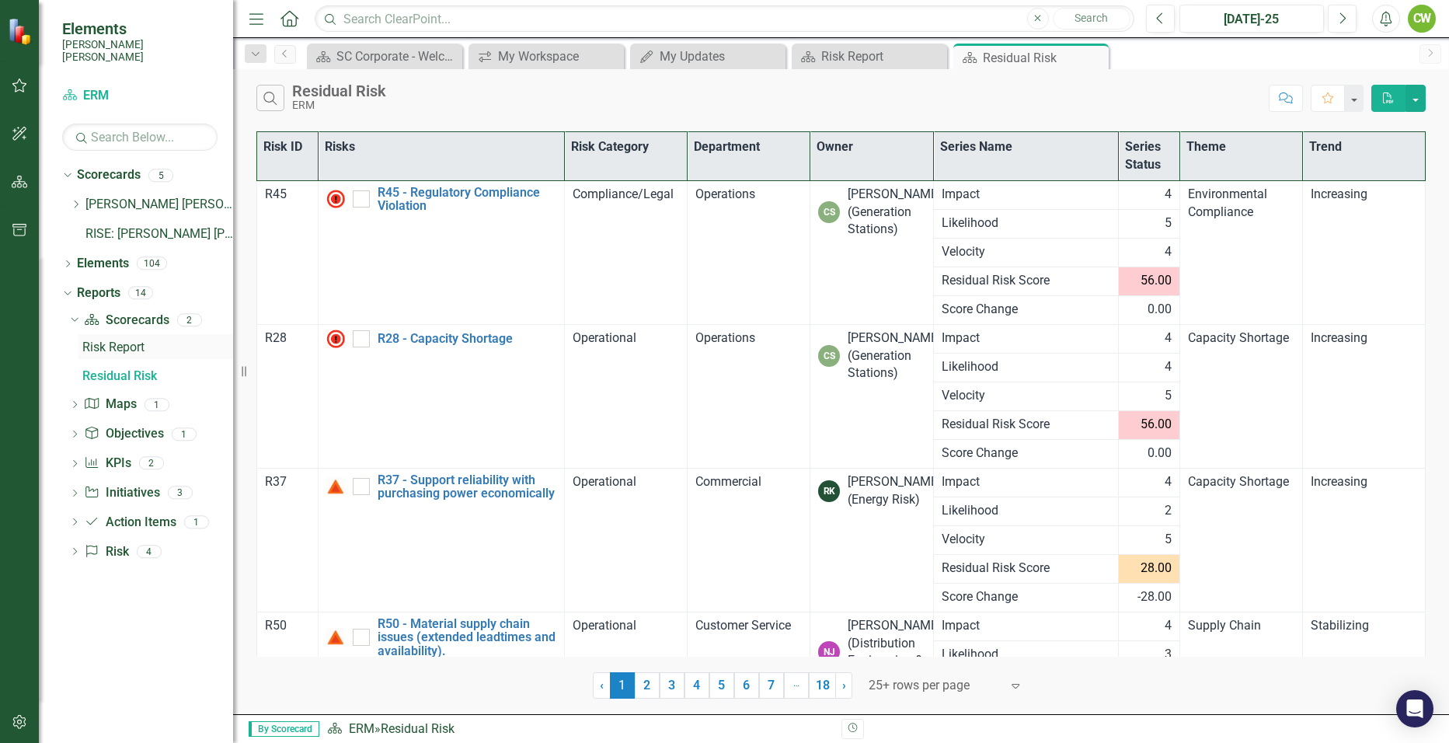
click at [111, 340] on div "Risk Report" at bounding box center [157, 347] width 151 height 14
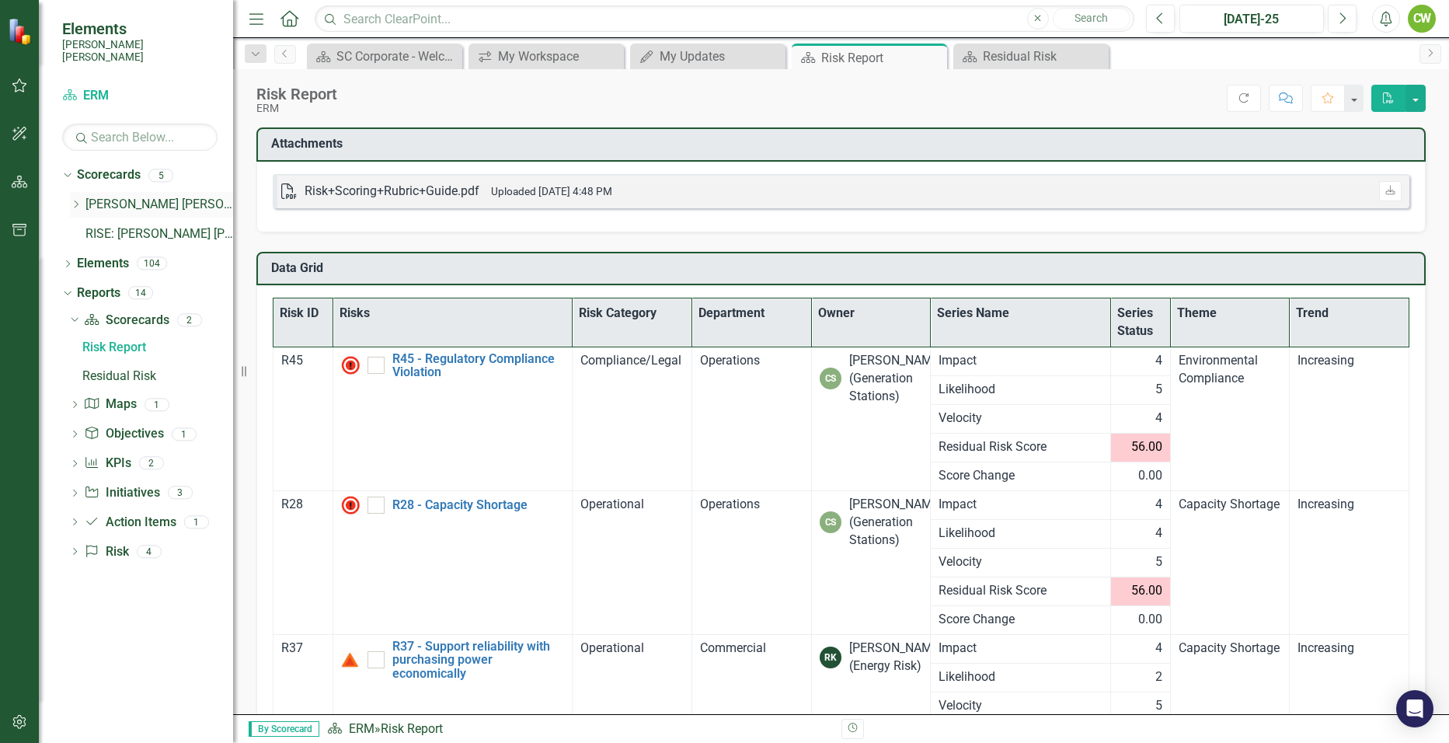
click at [81, 200] on icon "Dropdown" at bounding box center [76, 204] width 12 height 9
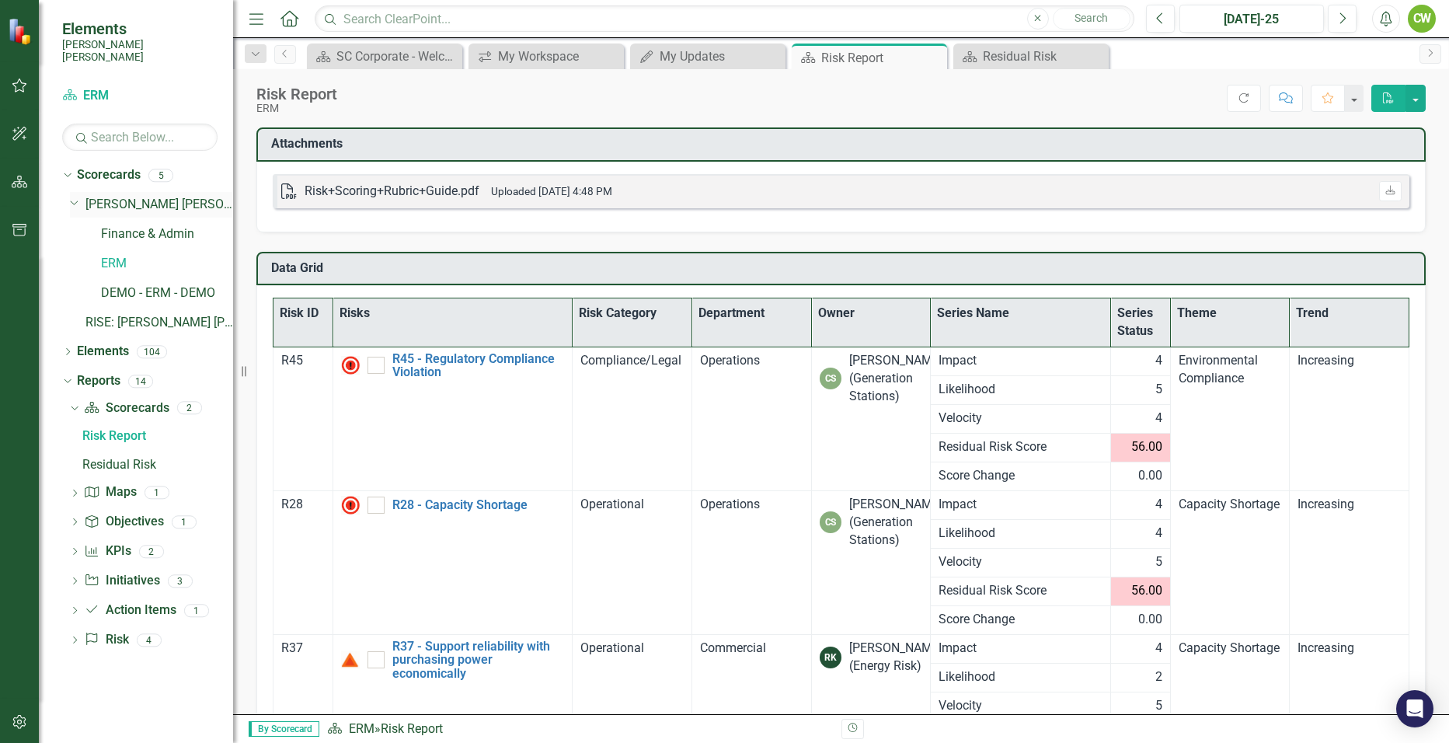
click at [81, 201] on div "Dropdown" at bounding box center [78, 205] width 16 height 8
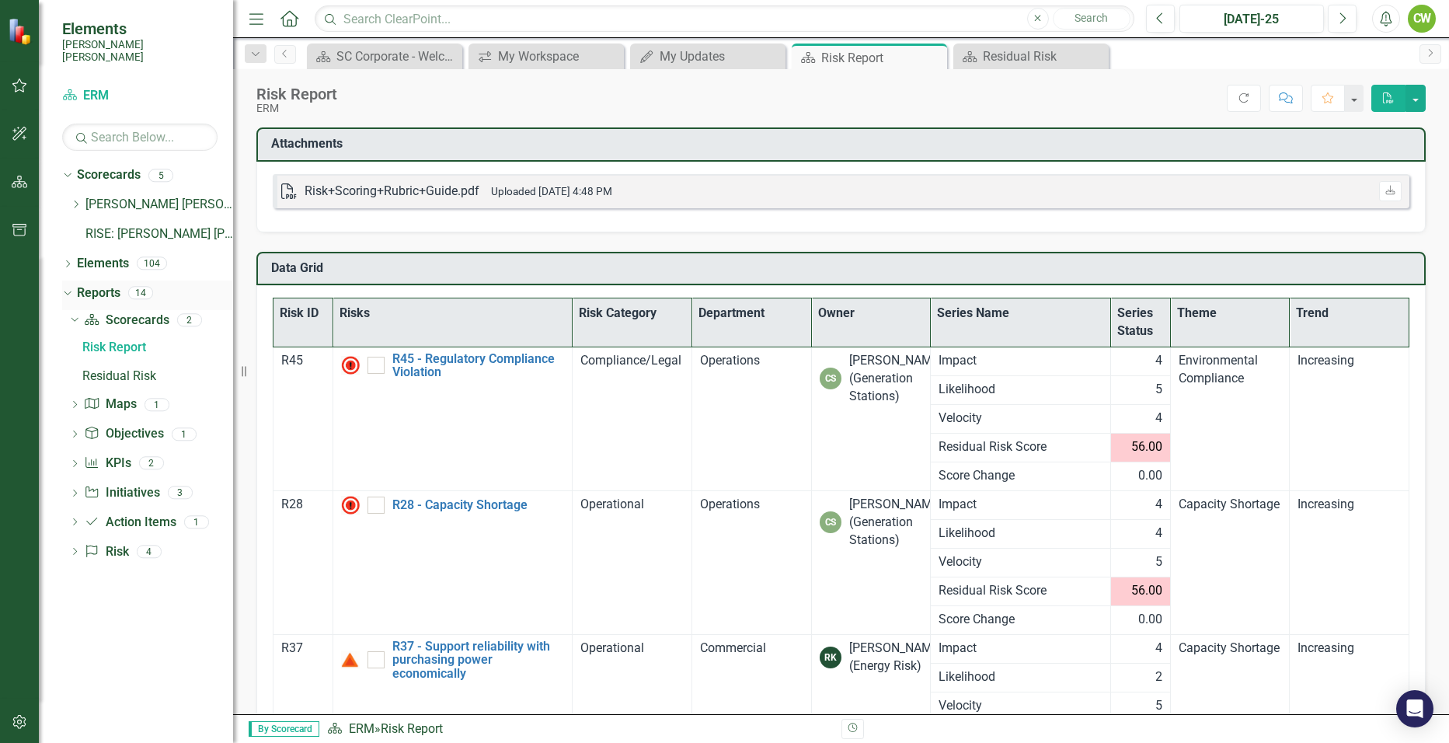
click at [71, 287] on div "Dropdown" at bounding box center [64, 292] width 13 height 11
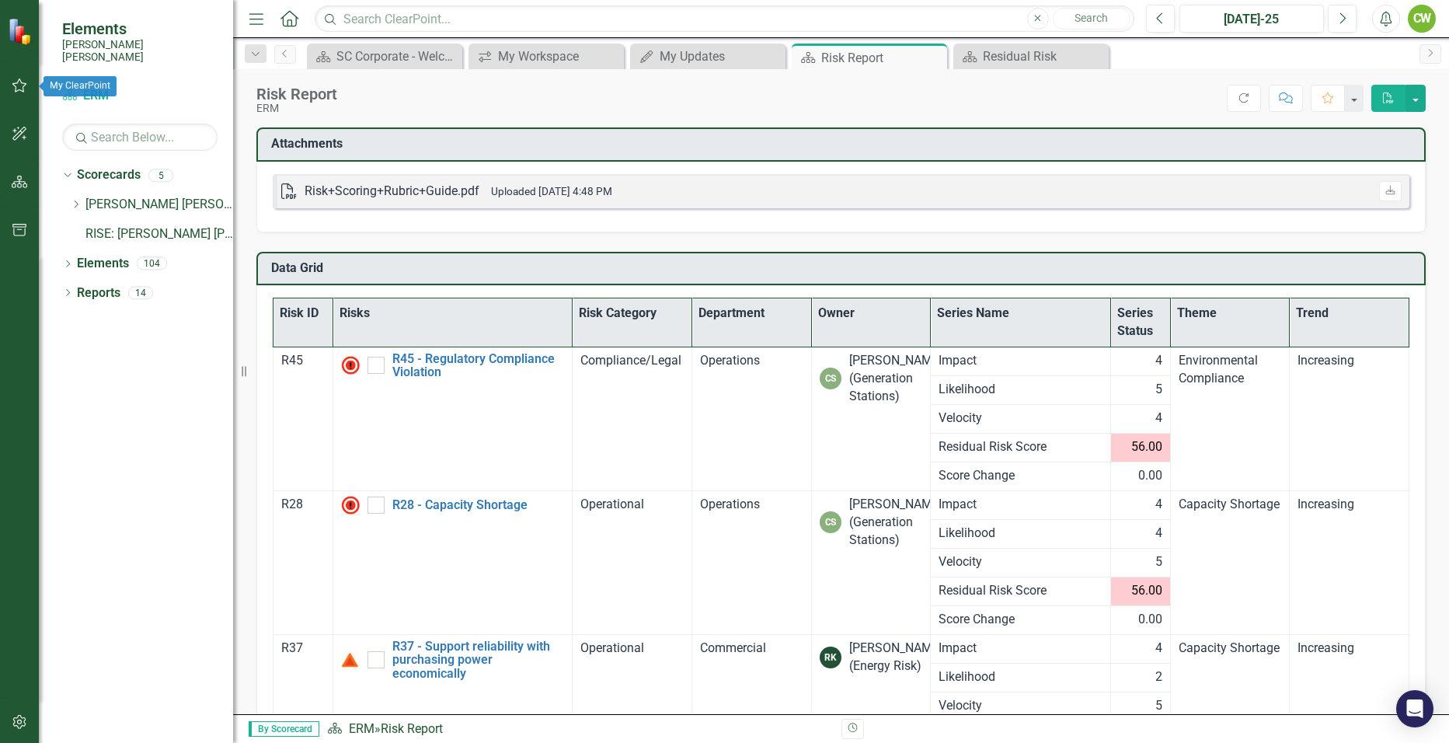
click at [23, 87] on icon "button" at bounding box center [20, 85] width 16 height 12
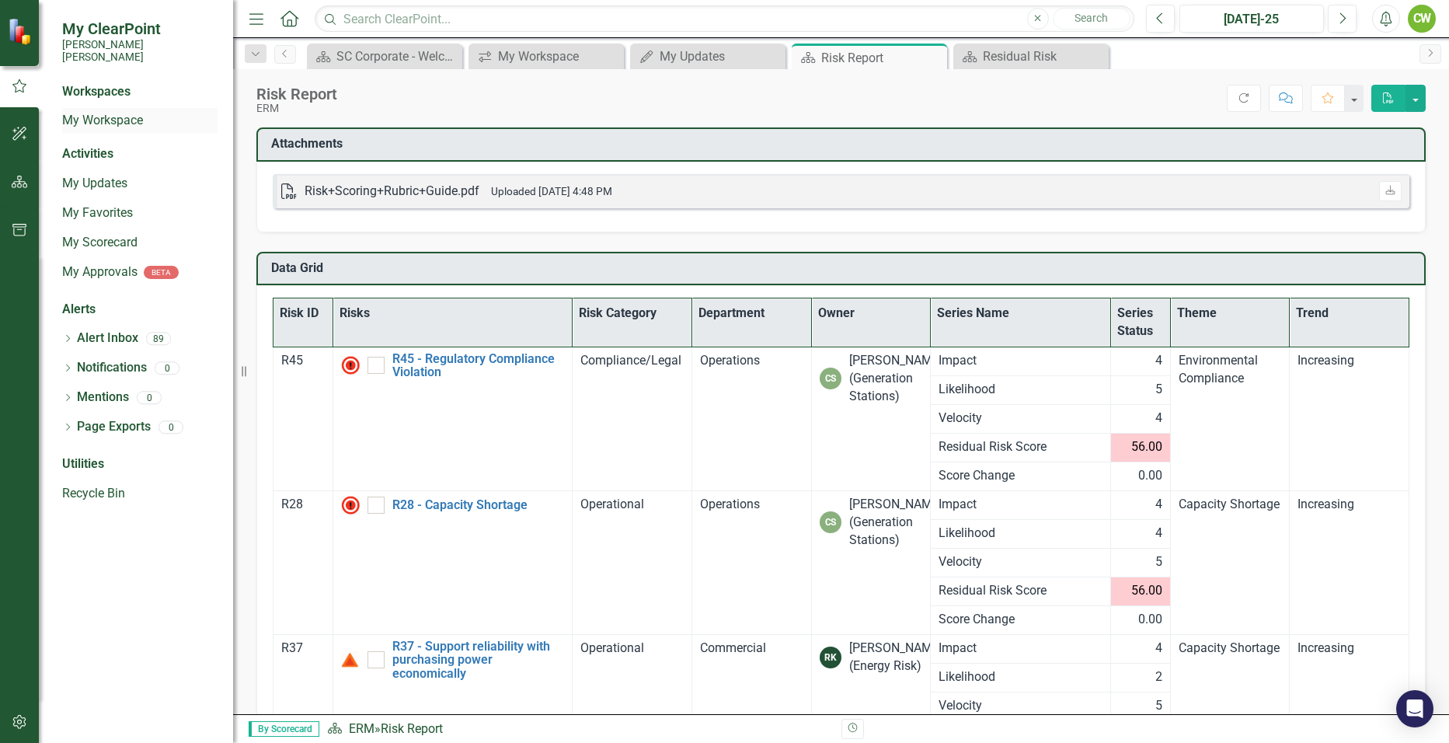
click at [122, 112] on link "My Workspace" at bounding box center [139, 121] width 155 height 18
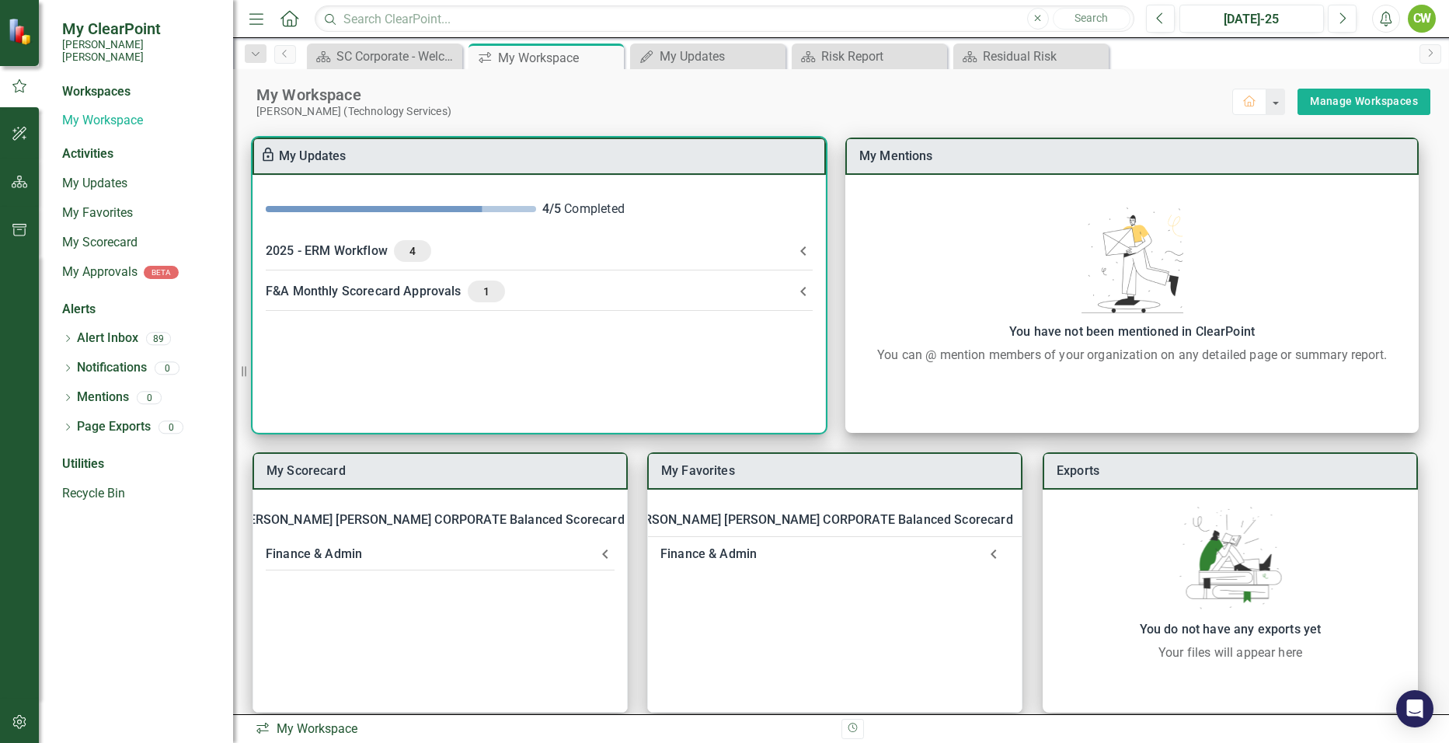
click at [357, 248] on div "2025 - ERM Workflow 4" at bounding box center [530, 251] width 528 height 22
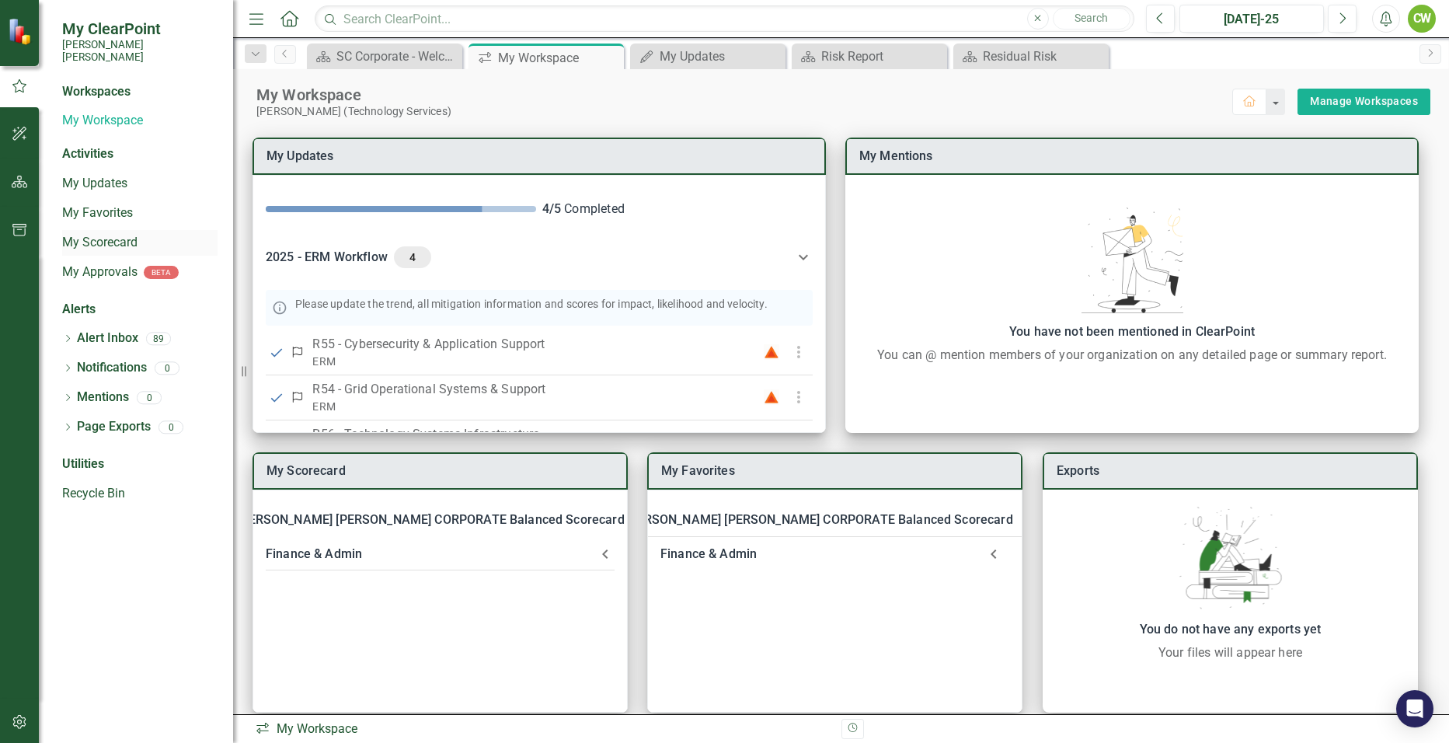
click at [71, 234] on link "My Scorecard" at bounding box center [139, 243] width 155 height 18
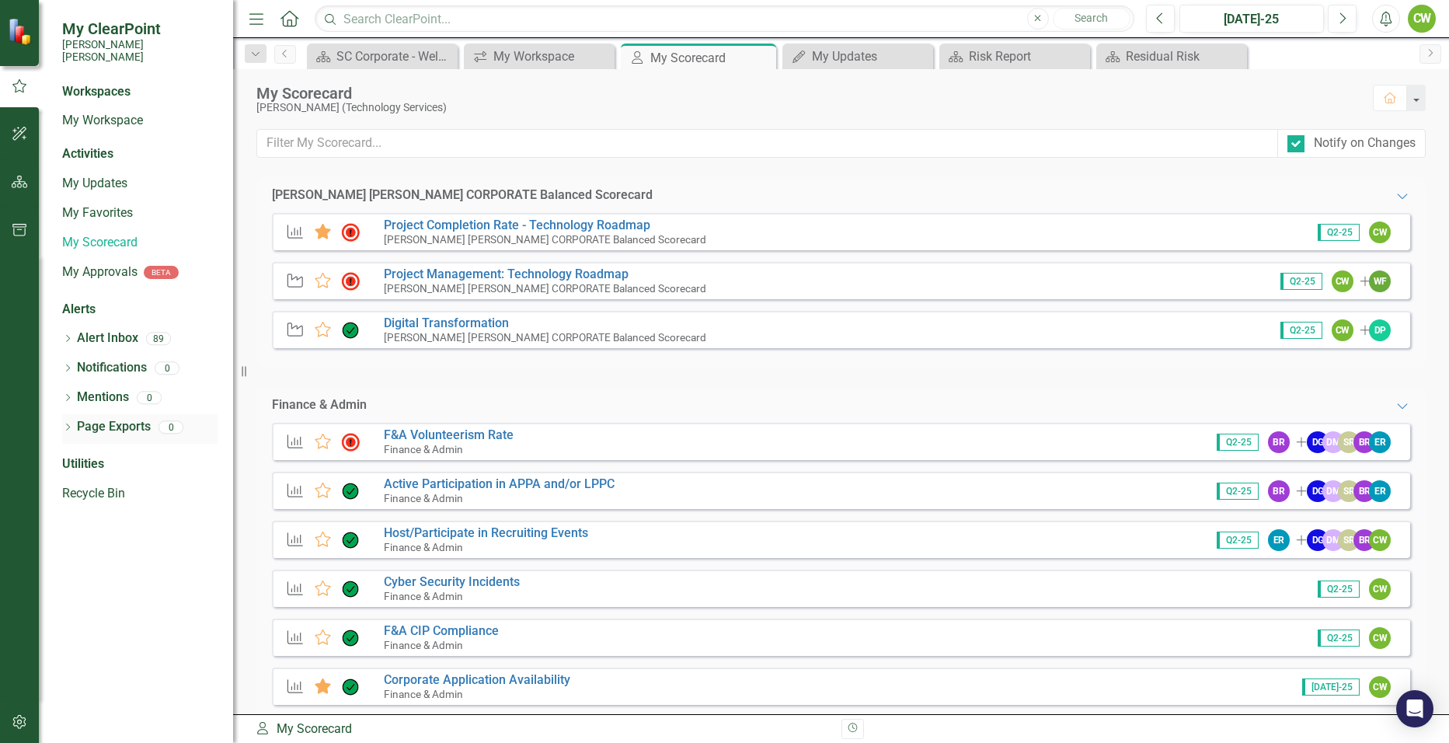
click at [65, 422] on div "Dropdown" at bounding box center [67, 428] width 11 height 13
click at [85, 234] on link "My Scorecard" at bounding box center [139, 243] width 155 height 18
click at [18, 179] on icon "button" at bounding box center [20, 182] width 16 height 12
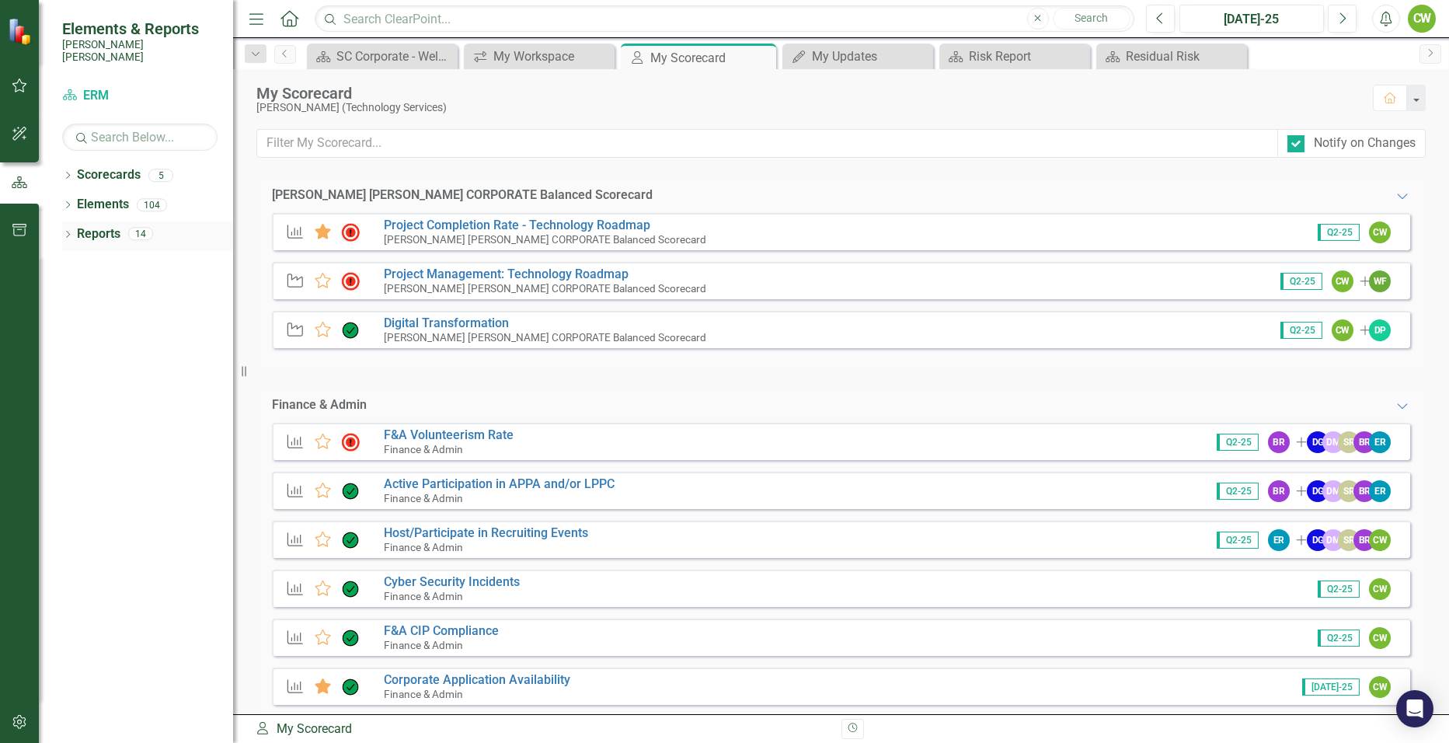
click at [66, 232] on icon "Dropdown" at bounding box center [67, 236] width 11 height 9
click at [78, 347] on icon "Dropdown" at bounding box center [74, 351] width 11 height 9
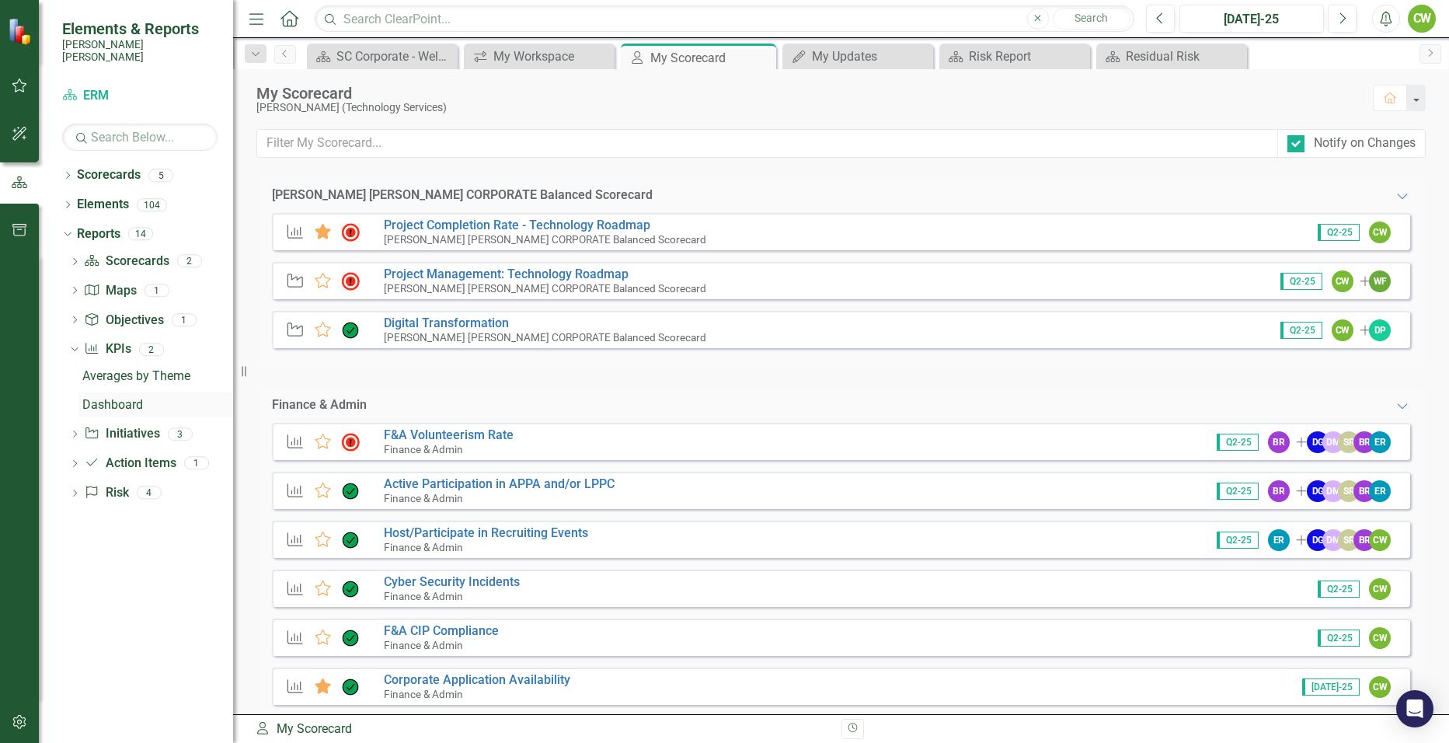
click at [110, 398] on div "Dashboard" at bounding box center [157, 405] width 151 height 14
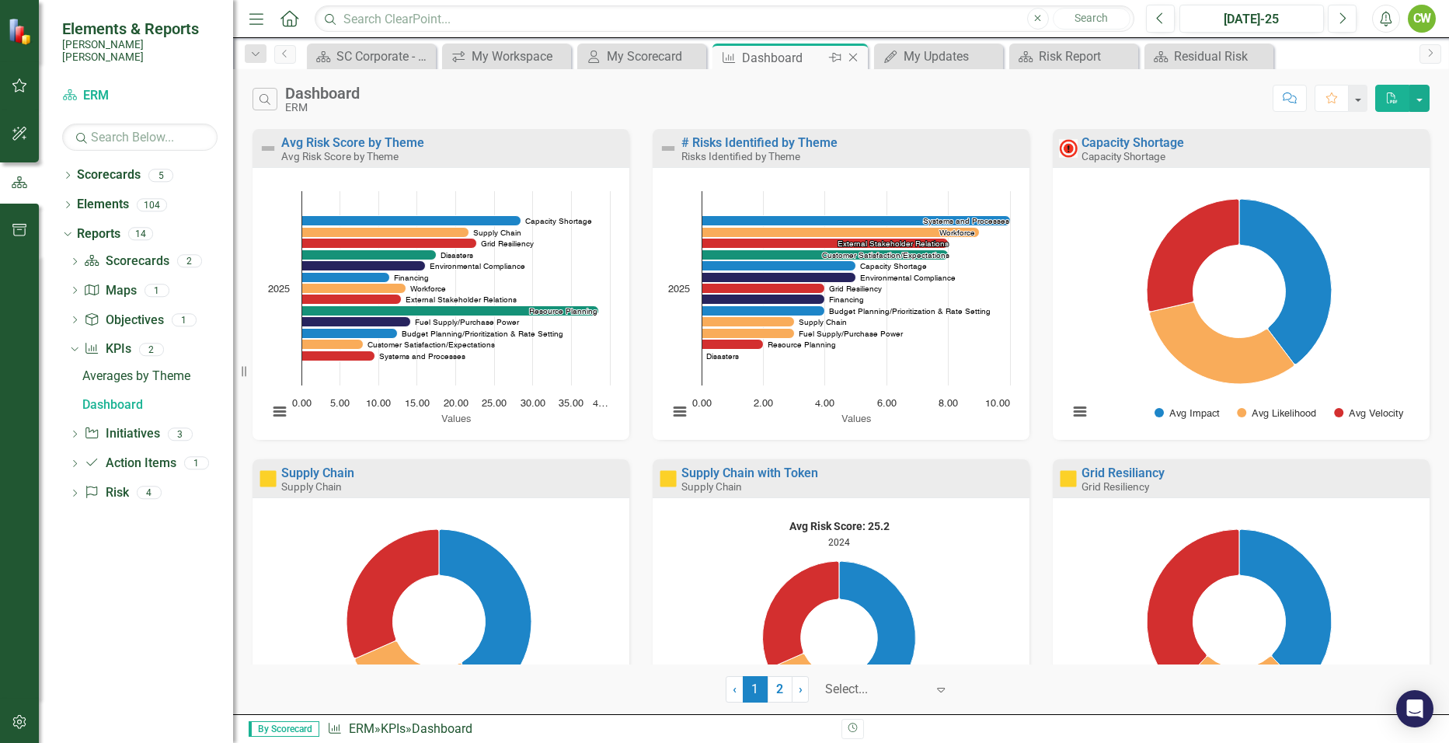
click at [856, 57] on icon "Close" at bounding box center [853, 57] width 16 height 12
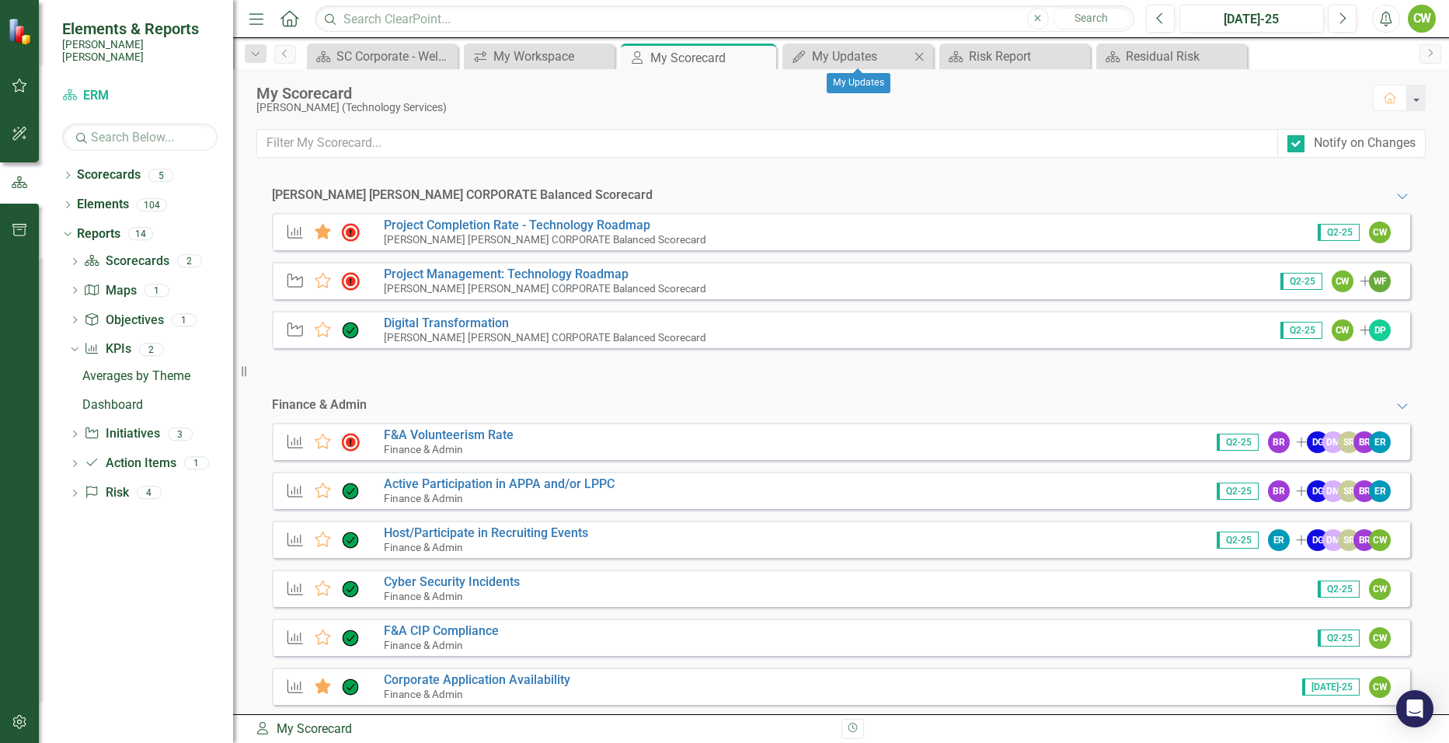
click at [920, 54] on icon "Close" at bounding box center [919, 57] width 16 height 12
click at [926, 55] on icon "Close" at bounding box center [933, 57] width 16 height 12
click at [856, 59] on div "Residual Risk" at bounding box center [872, 56] width 103 height 19
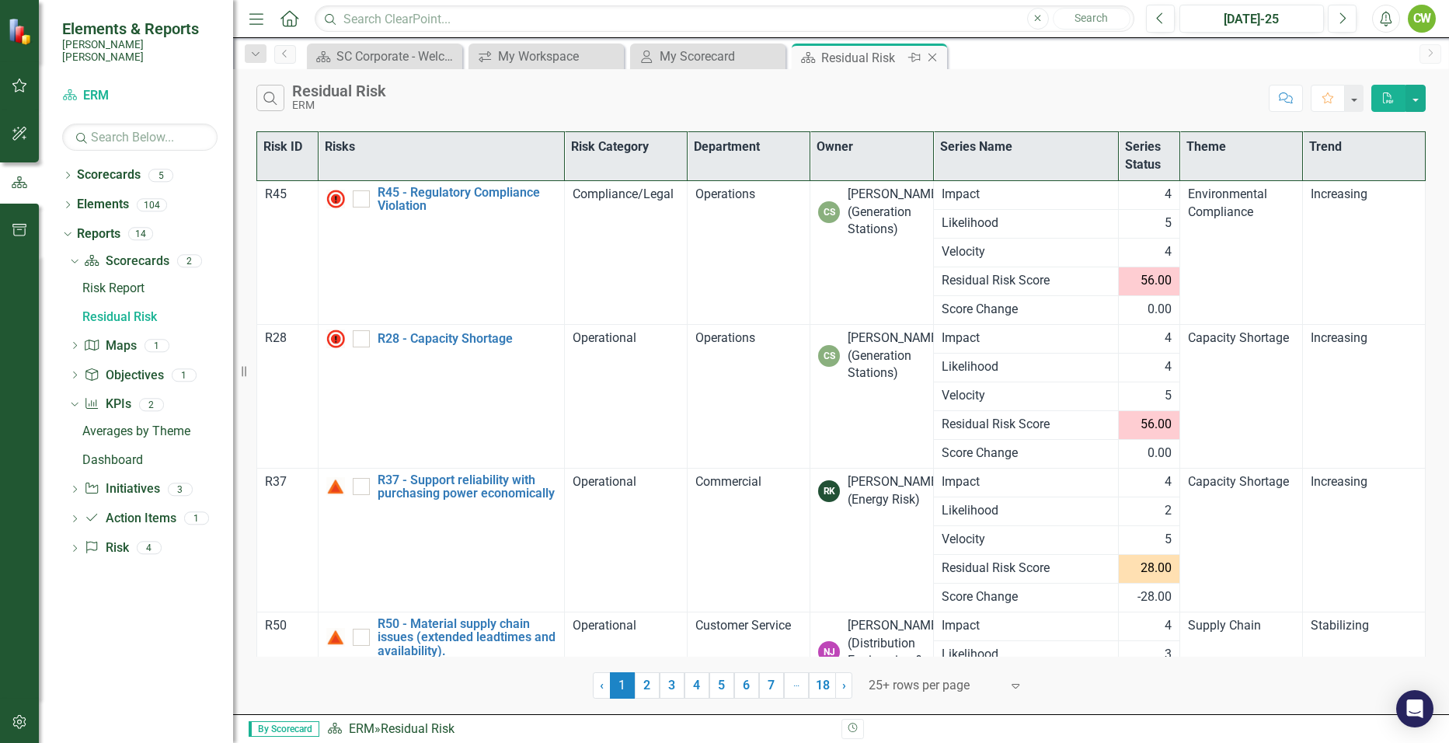
click at [938, 51] on div "Close" at bounding box center [933, 57] width 19 height 19
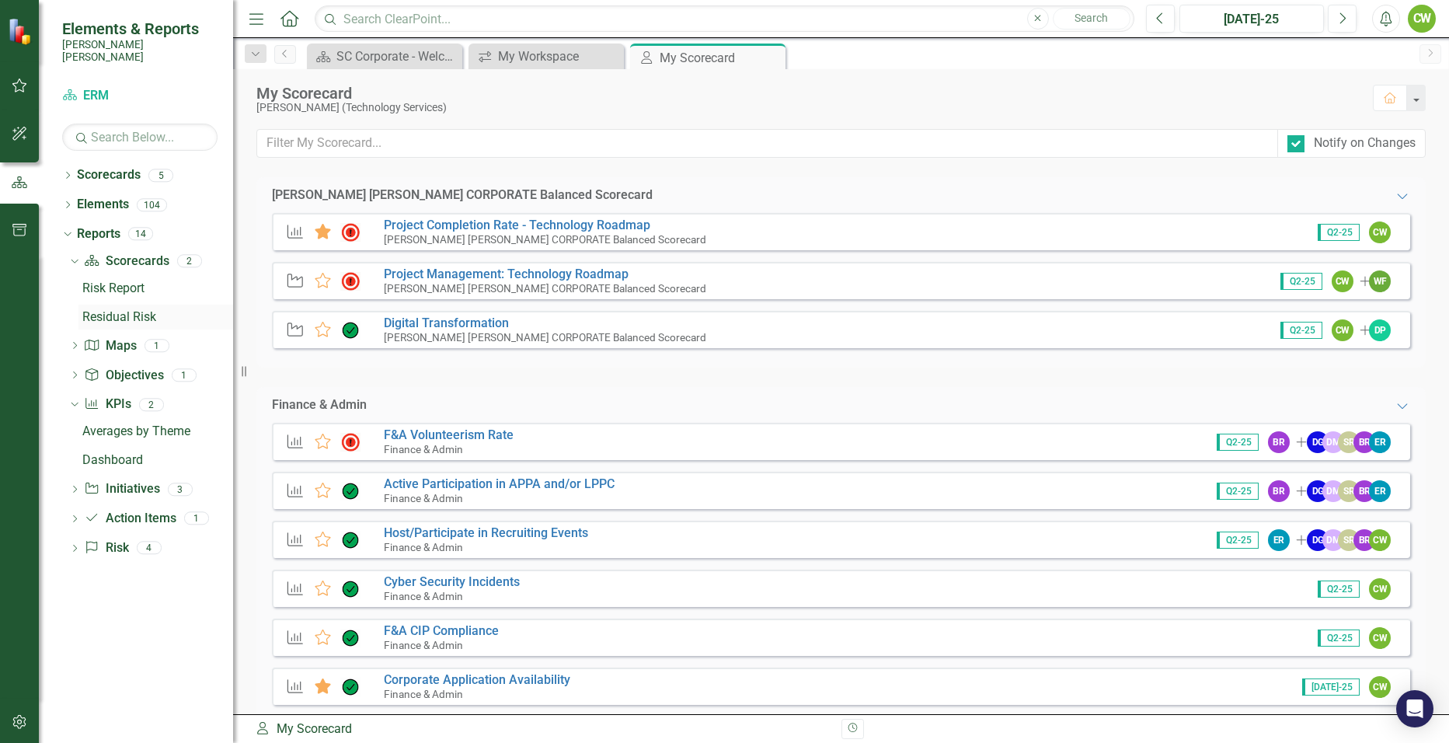
click at [115, 310] on div "Residual Risk" at bounding box center [157, 317] width 151 height 14
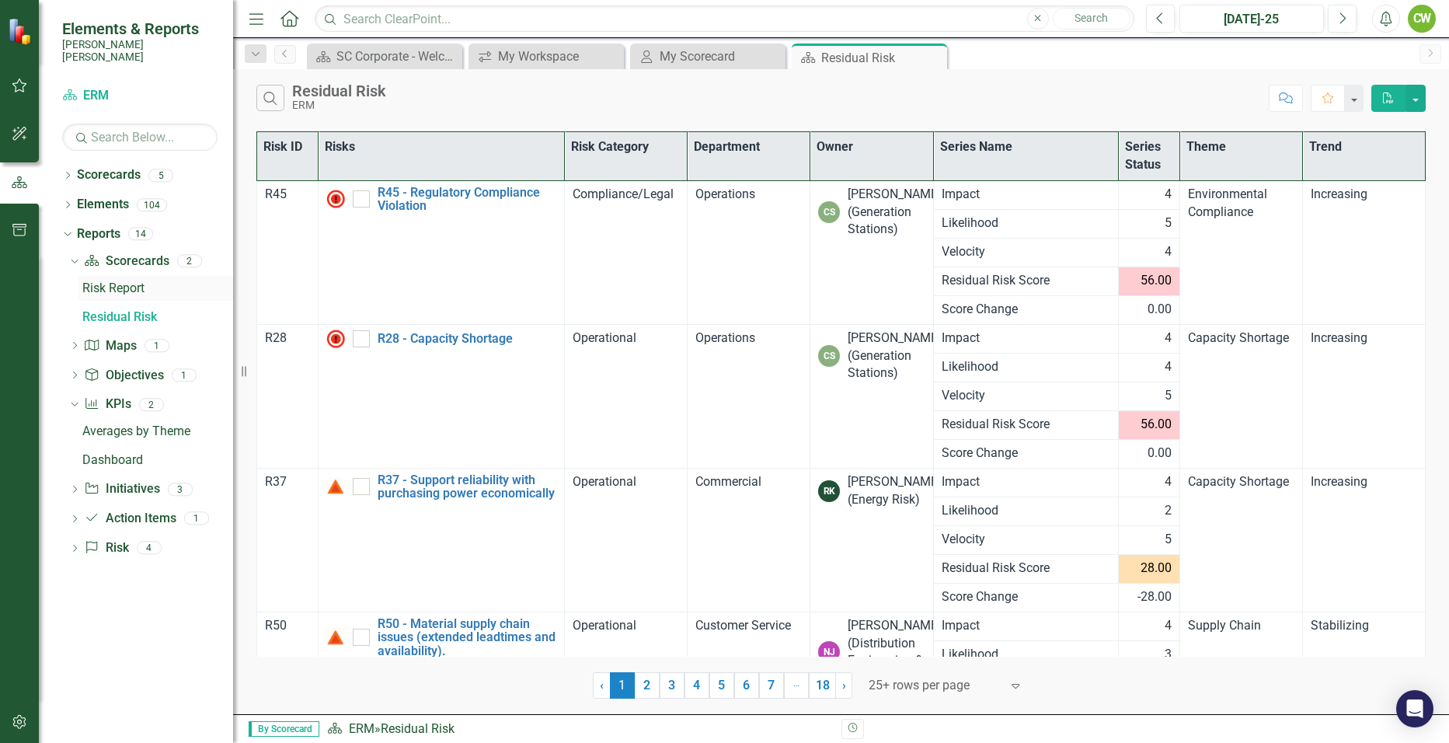
click at [125, 281] on div "Risk Report" at bounding box center [157, 288] width 151 height 14
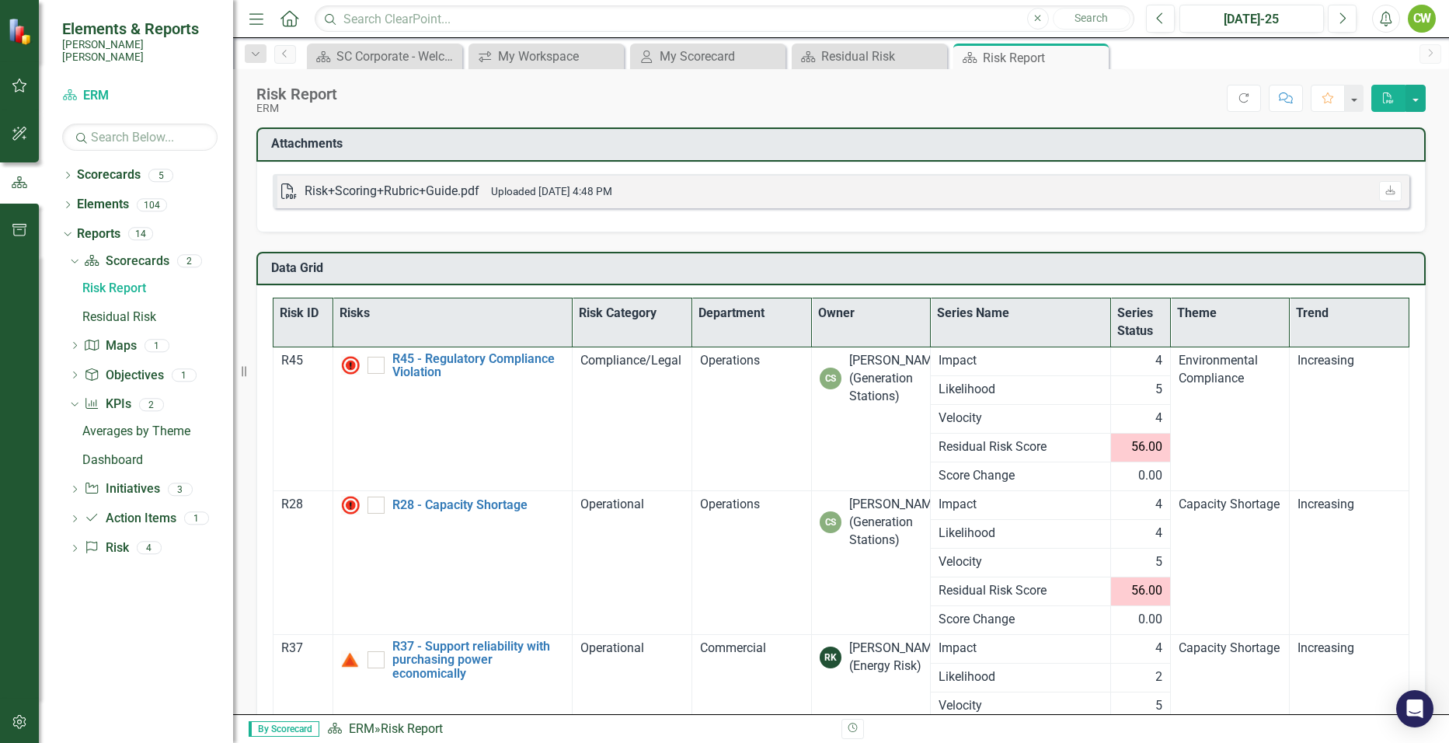
click at [703, 312] on th "Department" at bounding box center [752, 322] width 120 height 49
click at [787, 308] on th "Department Sort Ascending" at bounding box center [752, 322] width 120 height 49
click at [726, 318] on th "Department Sort Descending" at bounding box center [752, 322] width 120 height 49
drag, startPoint x: 726, startPoint y: 318, endPoint x: 716, endPoint y: 322, distance: 10.8
click at [716, 322] on th "Department" at bounding box center [752, 322] width 120 height 49
